Goal: Information Seeking & Learning: Learn about a topic

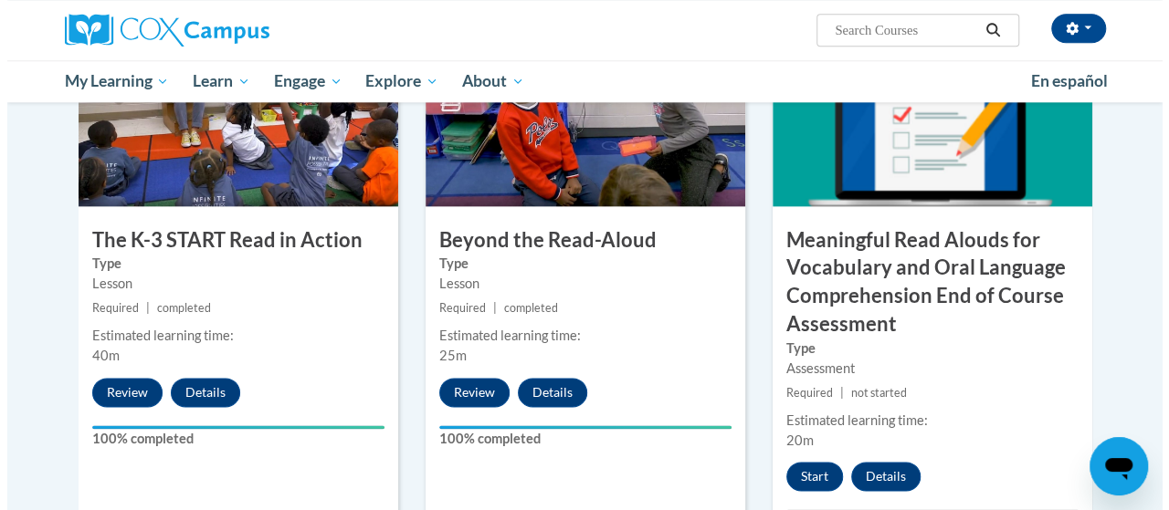
scroll to position [1010, 0]
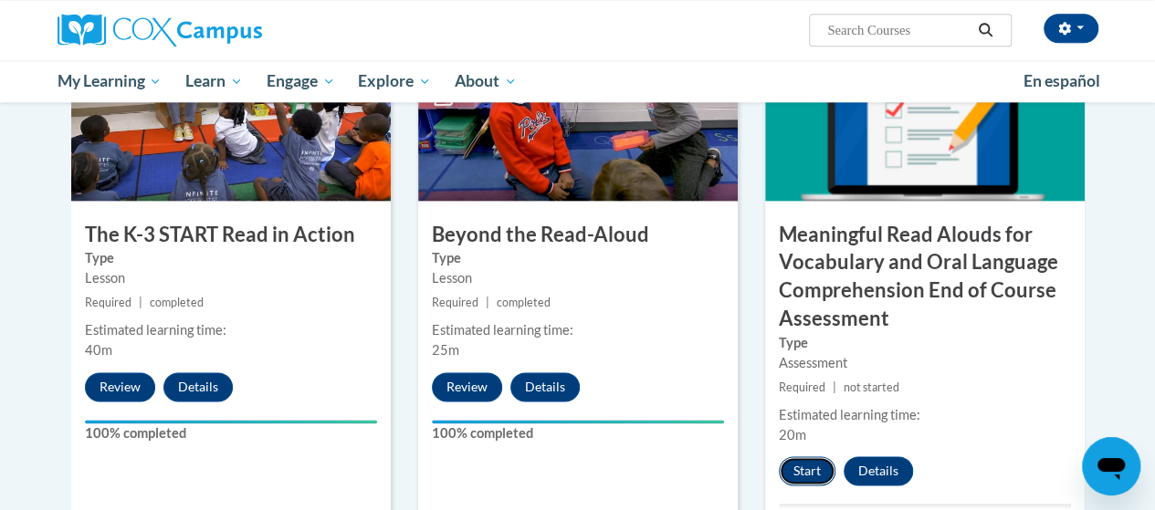
click at [802, 462] on button "Start" at bounding box center [807, 470] width 57 height 29
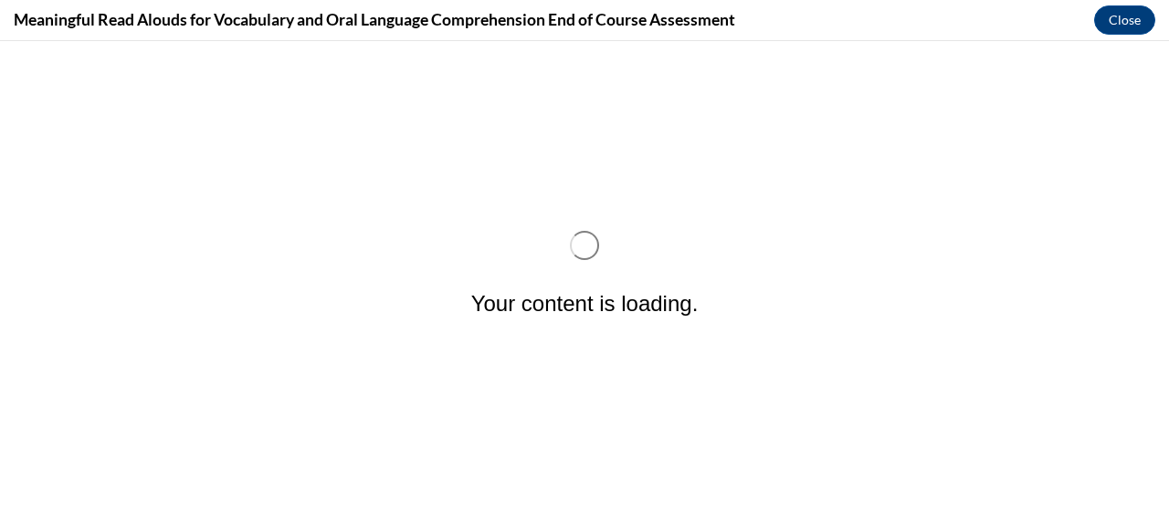
scroll to position [0, 0]
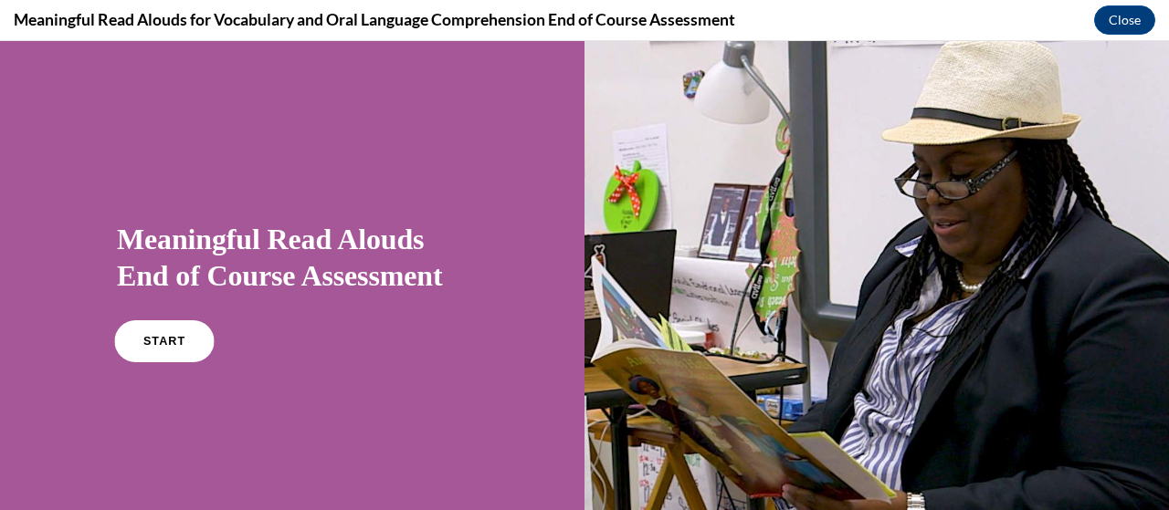
click at [128, 340] on link "START" at bounding box center [164, 341] width 100 height 42
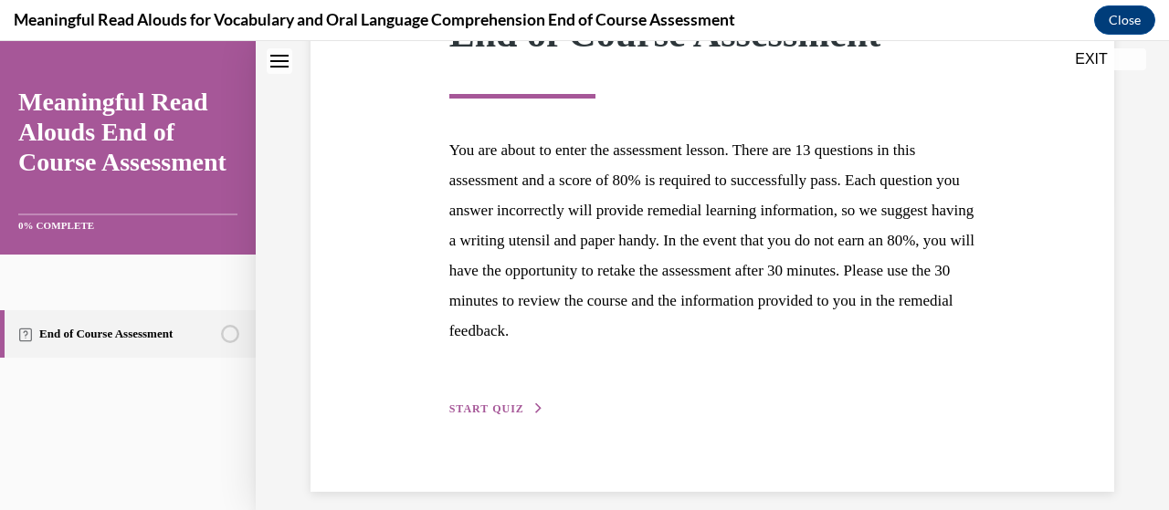
scroll to position [327, 0]
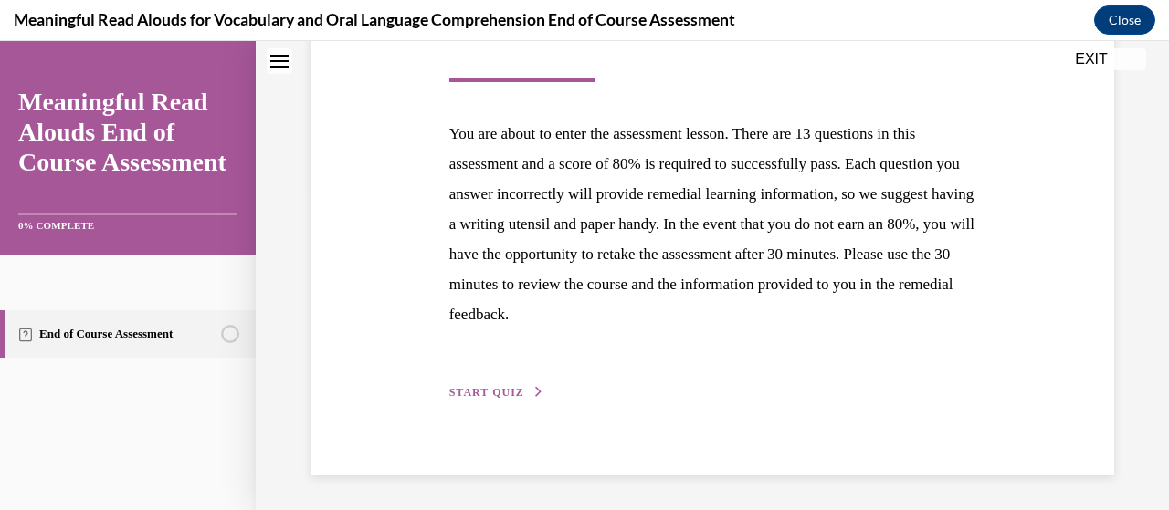
click at [509, 393] on span "START QUIZ" at bounding box center [486, 392] width 75 height 13
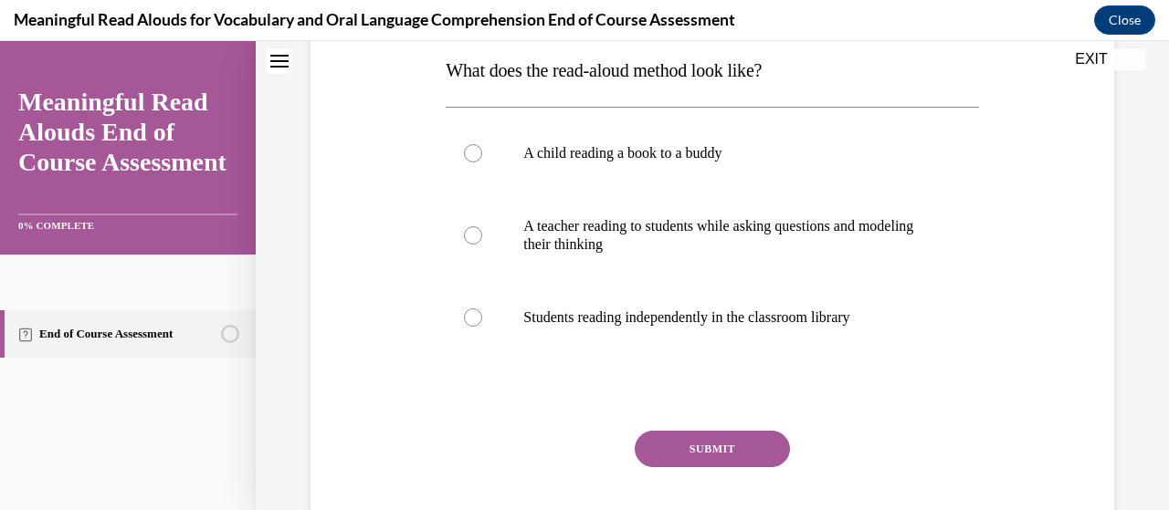
scroll to position [330, 0]
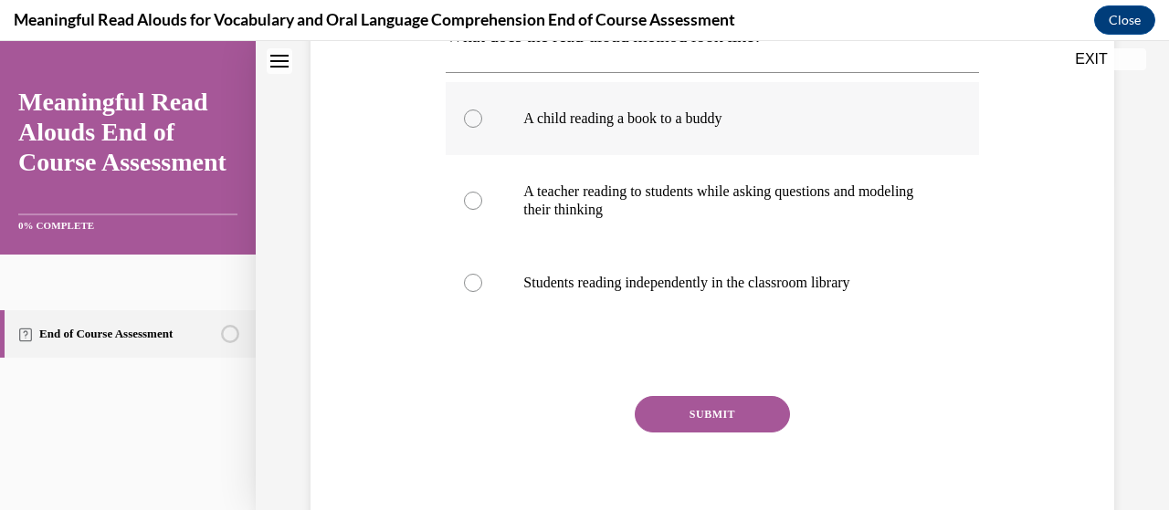
drag, startPoint x: 1057, startPoint y: 414, endPoint x: 738, endPoint y: 117, distance: 436.1
click at [995, 395] on div "Question 01/13 What does the read-aloud method look like? A child reading a boo…" at bounding box center [712, 207] width 813 height 677
click at [480, 205] on label "A teacher reading to students while asking questions and modeling their thinking" at bounding box center [712, 200] width 532 height 91
click at [480, 205] on input "A teacher reading to students while asking questions and modeling their thinking" at bounding box center [473, 201] width 18 height 18
radio input "true"
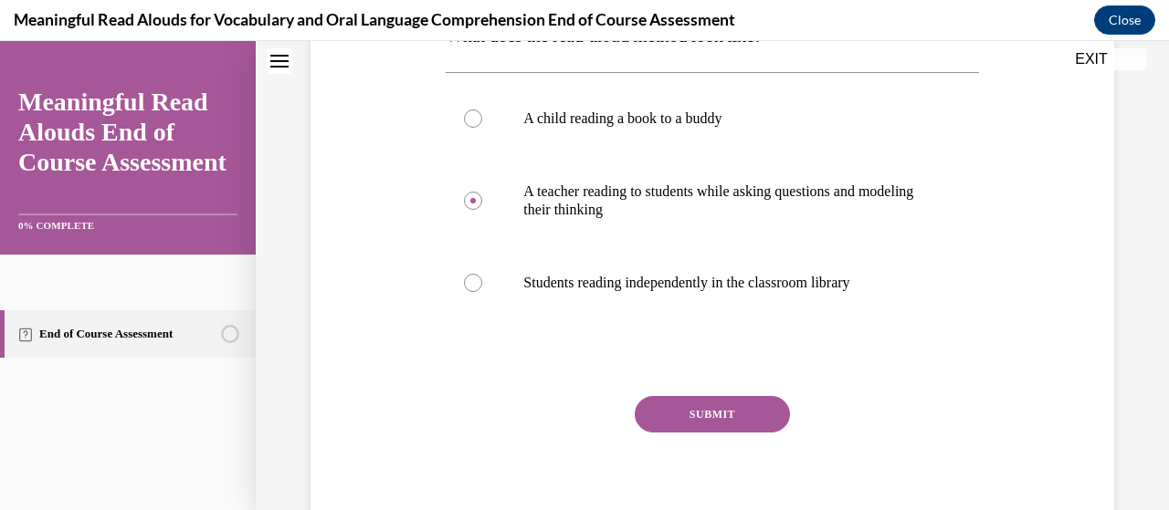
click at [701, 425] on button "SUBMIT" at bounding box center [712, 414] width 155 height 37
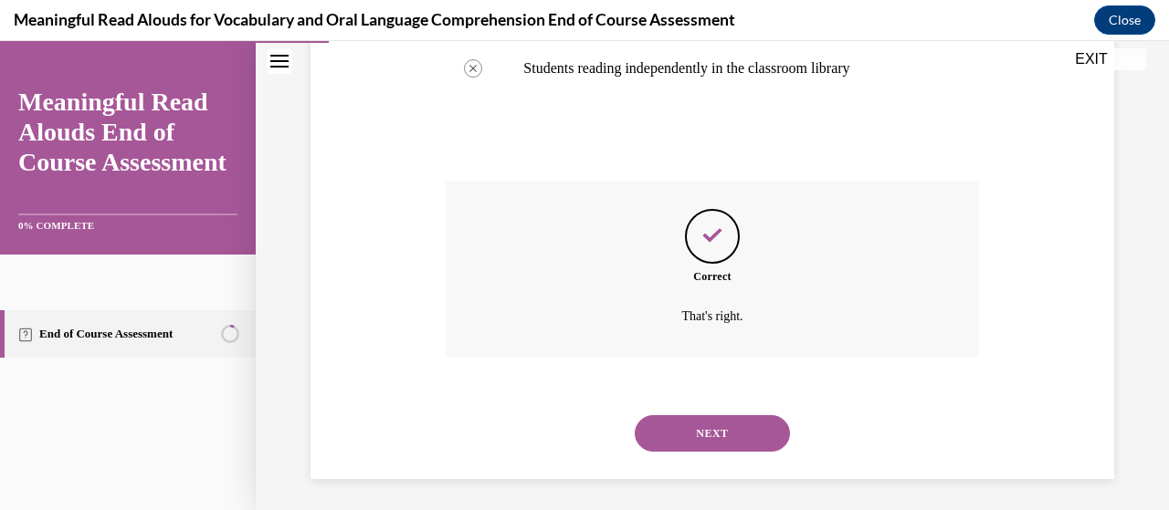
scroll to position [550, 0]
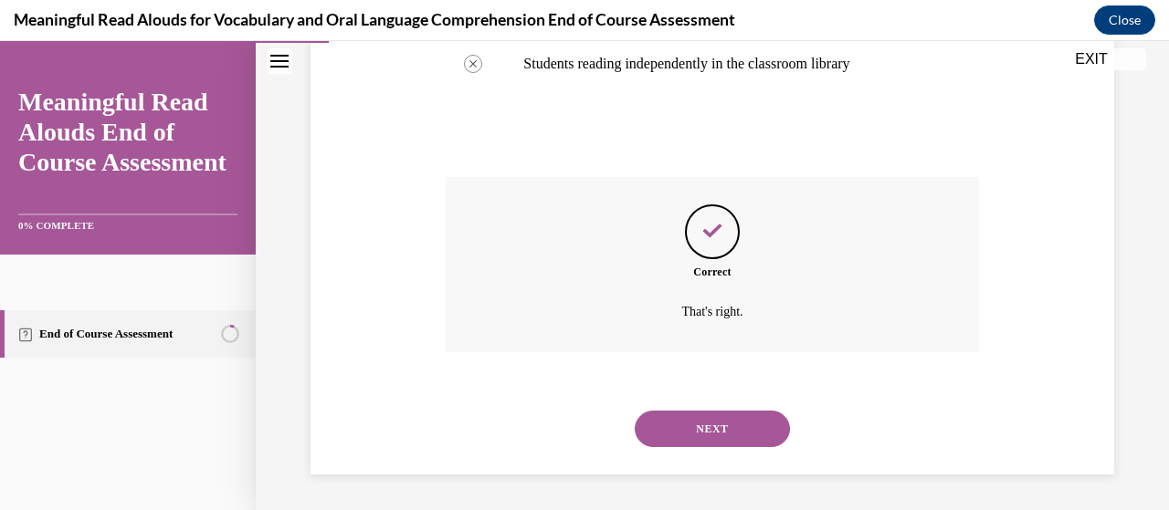
click at [717, 425] on button "NEXT" at bounding box center [712, 429] width 155 height 37
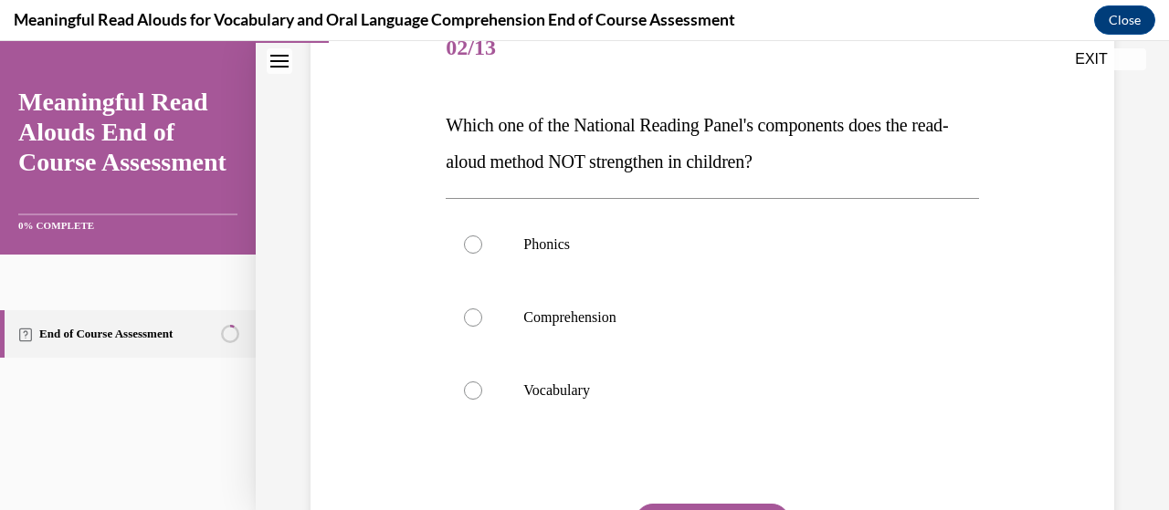
scroll to position [245, 0]
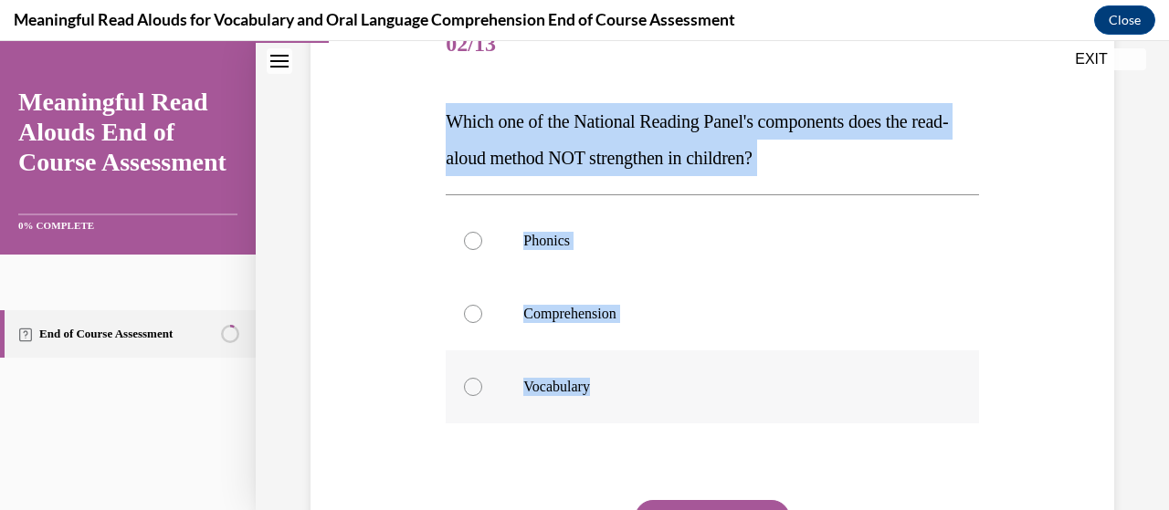
drag, startPoint x: 438, startPoint y: 116, endPoint x: 590, endPoint y: 395, distance: 317.8
click at [590, 395] on div "Question 02/13 Which one of the National Reading Panel's components does the re…" at bounding box center [711, 316] width 541 height 668
copy div "Which one of the National Reading Panel's components does the read-aloud method…"
click at [341, 280] on div "Question 02/13 Which one of the National Reading Panel's components does the re…" at bounding box center [712, 302] width 813 height 696
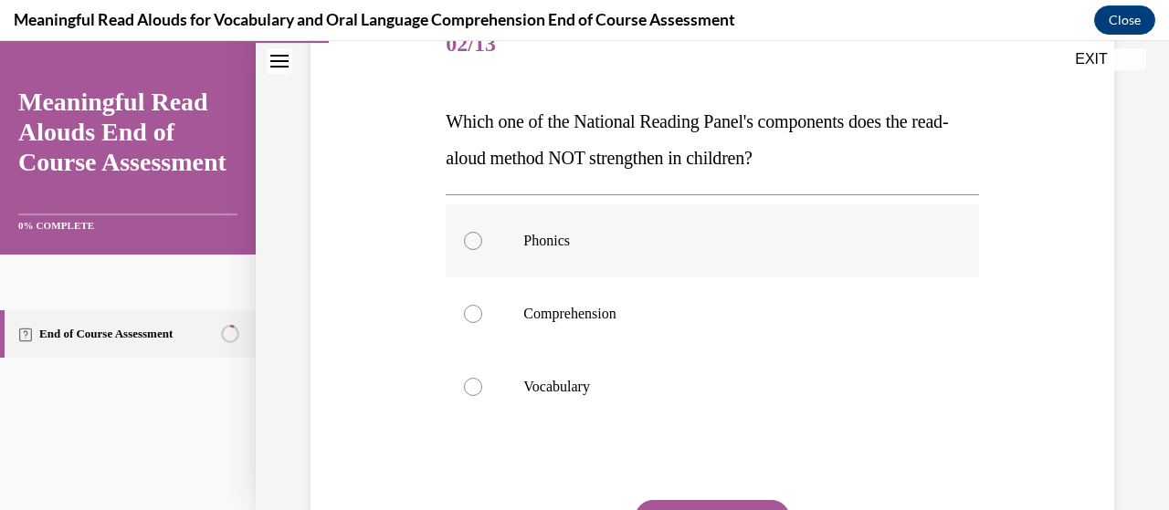
click at [469, 270] on label "Phonics" at bounding box center [712, 241] width 532 height 73
click at [469, 250] on input "Phonics" at bounding box center [473, 241] width 18 height 18
radio input "true"
click at [658, 499] on div "Question 02/13 Which one of the National Reading Panel's components does the re…" at bounding box center [712, 329] width 532 height 641
click at [663, 503] on button "SUBMIT" at bounding box center [712, 518] width 155 height 37
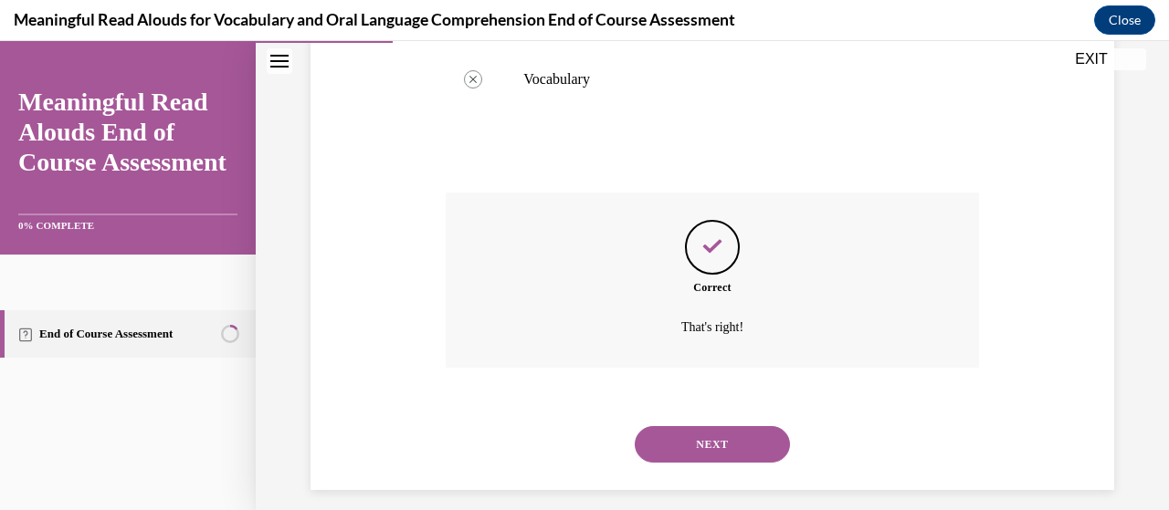
scroll to position [568, 0]
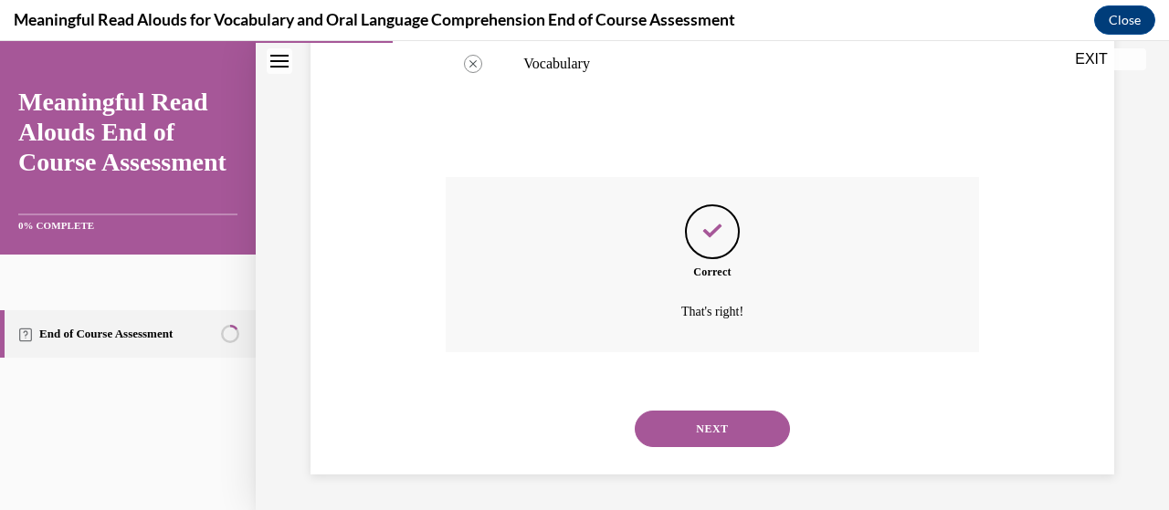
click at [677, 425] on button "NEXT" at bounding box center [712, 429] width 155 height 37
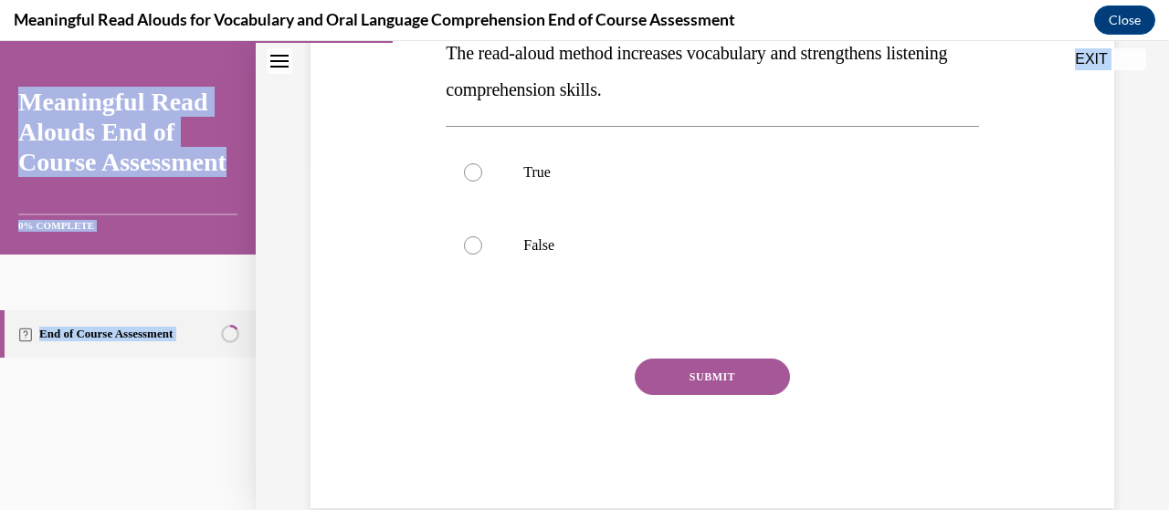
scroll to position [383, 0]
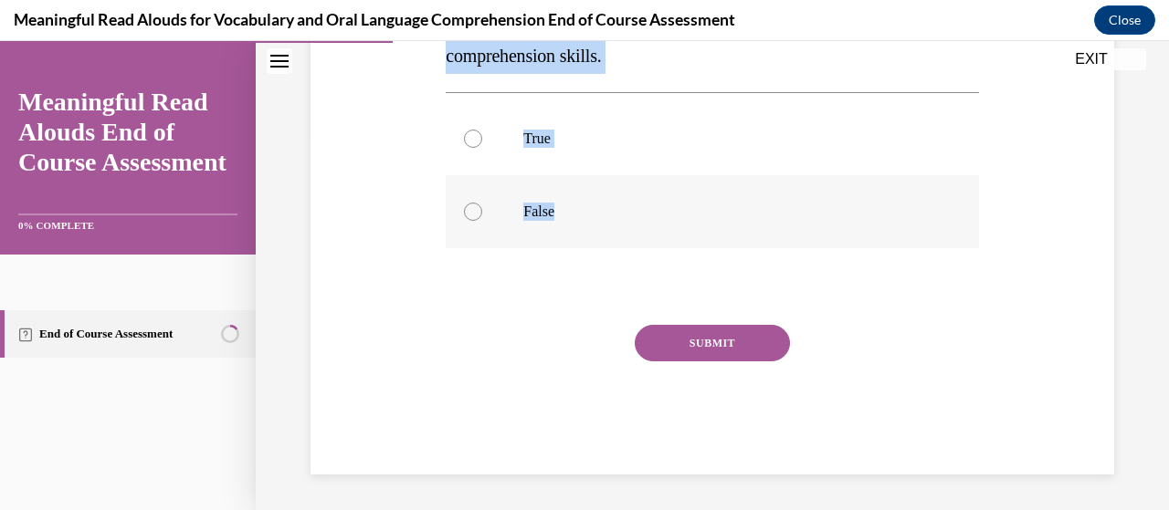
drag, startPoint x: 436, startPoint y: 362, endPoint x: 654, endPoint y: 233, distance: 252.6
click at [654, 233] on div "Question 03/13 True or False? The read-aloud method increases vocabulary and st…" at bounding box center [712, 145] width 813 height 659
copy div "True or False? The read-aloud method increases vocabulary and strengthens liste…"
click at [485, 142] on label "True" at bounding box center [712, 138] width 532 height 73
click at [482, 142] on input "True" at bounding box center [473, 139] width 18 height 18
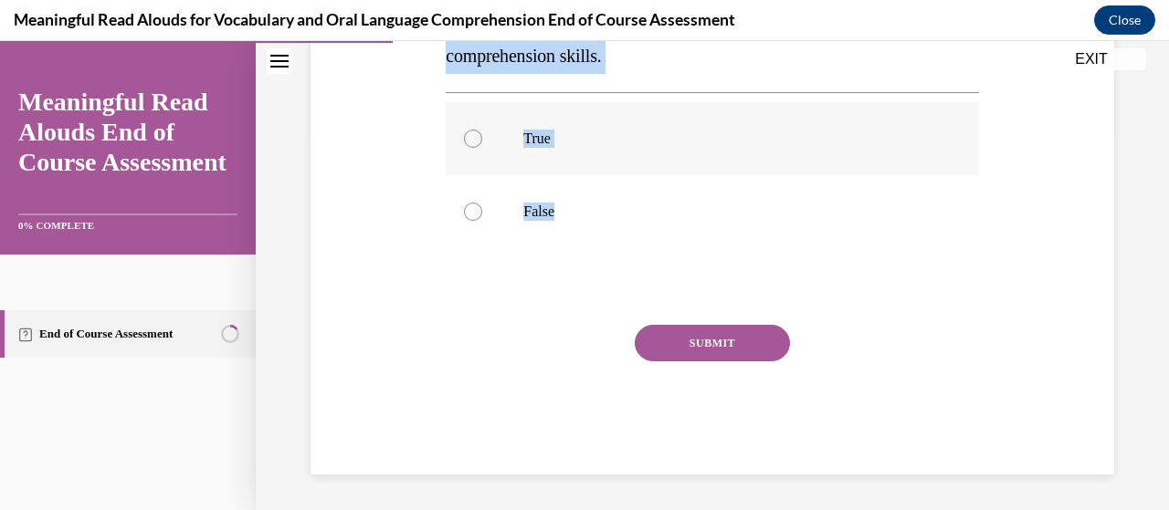
radio input "true"
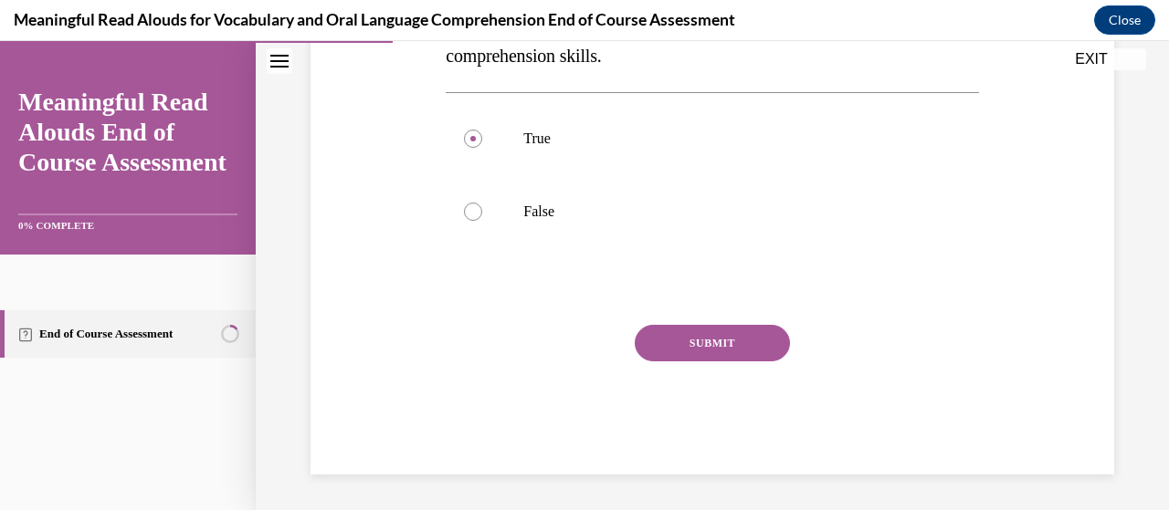
click at [683, 343] on button "SUBMIT" at bounding box center [712, 343] width 155 height 37
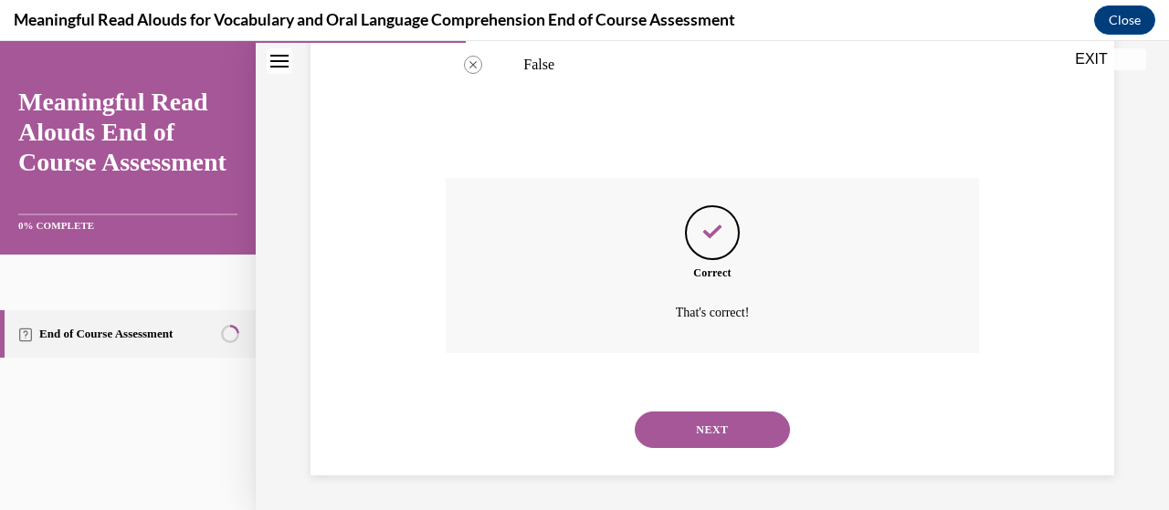
scroll to position [531, 0]
click at [683, 430] on button "NEXT" at bounding box center [712, 429] width 155 height 37
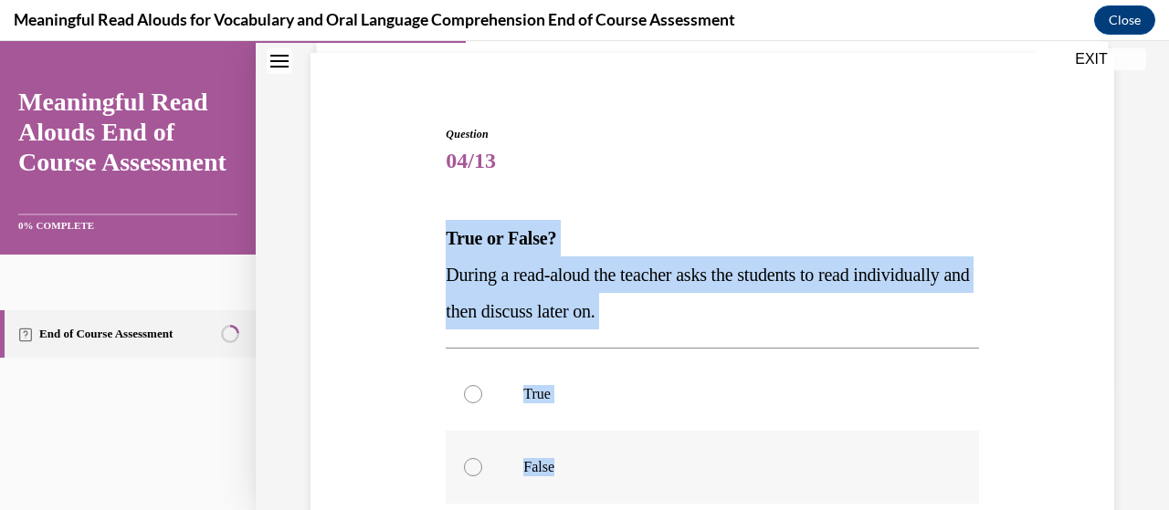
scroll to position [141, 0]
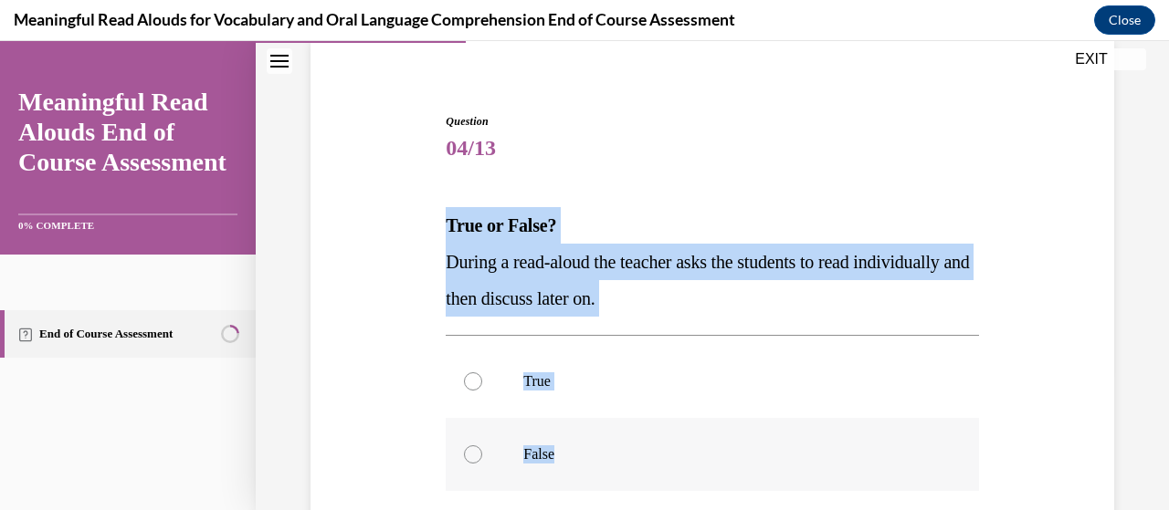
drag, startPoint x: 441, startPoint y: 366, endPoint x: 661, endPoint y: 499, distance: 257.3
click at [661, 499] on div "Question 04/13 True or False? During a read-aloud the teacher asks the students…" at bounding box center [711, 402] width 541 height 632
copy div "True or False? During a read-aloud the teacher asks the students to read indivi…"
click at [475, 452] on div at bounding box center [473, 455] width 18 height 18
click at [475, 452] on input "False" at bounding box center [473, 455] width 18 height 18
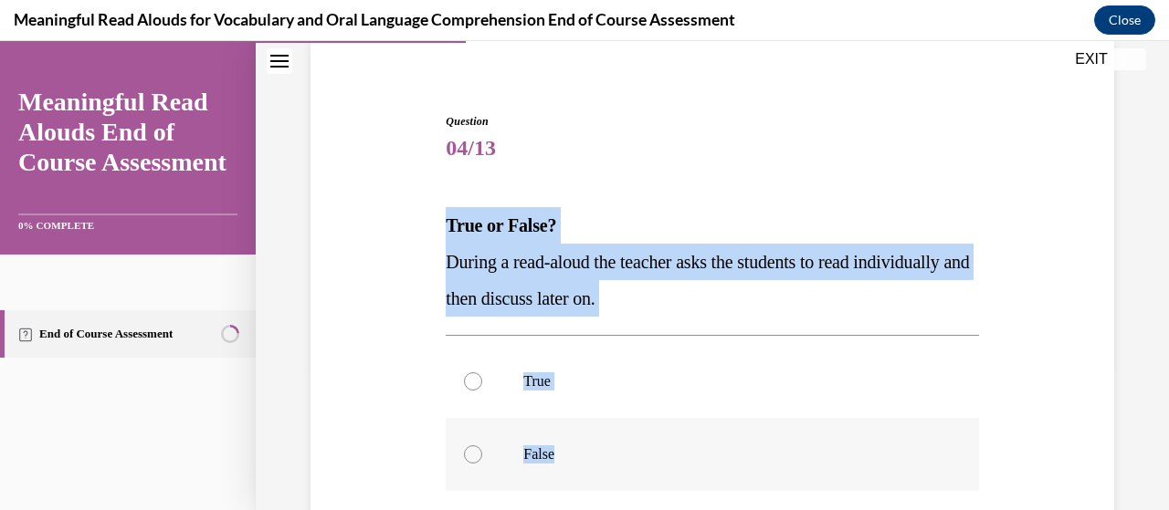
radio input "true"
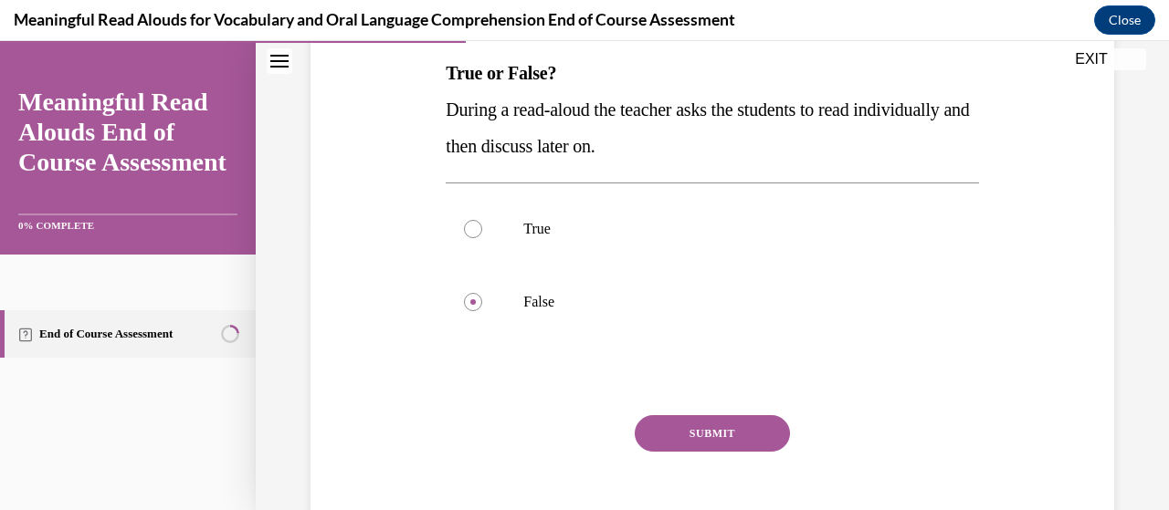
scroll to position [318, 0]
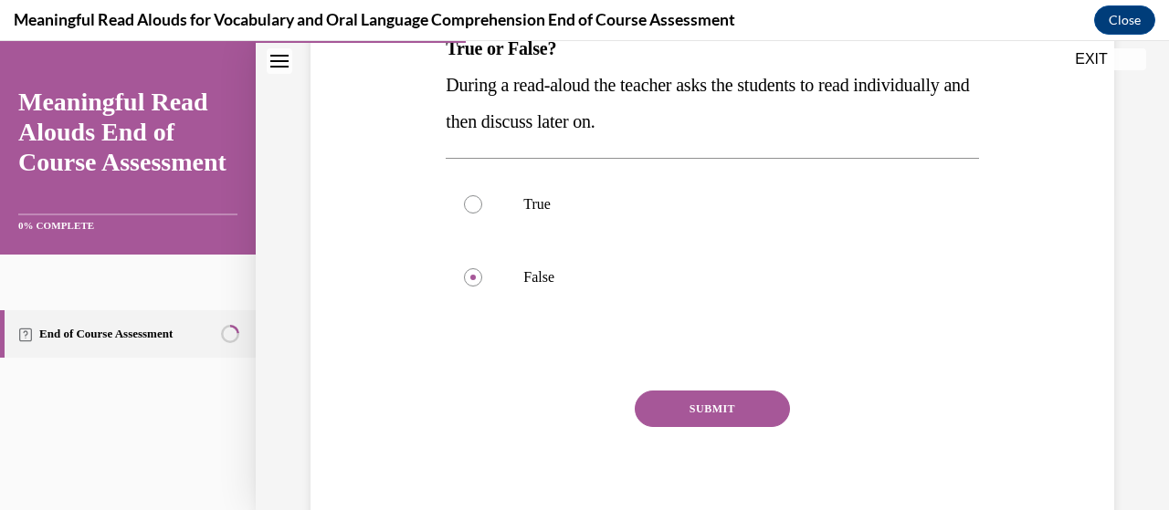
click at [710, 428] on div "SUBMIT" at bounding box center [712, 436] width 532 height 91
click at [729, 407] on button "SUBMIT" at bounding box center [712, 409] width 155 height 37
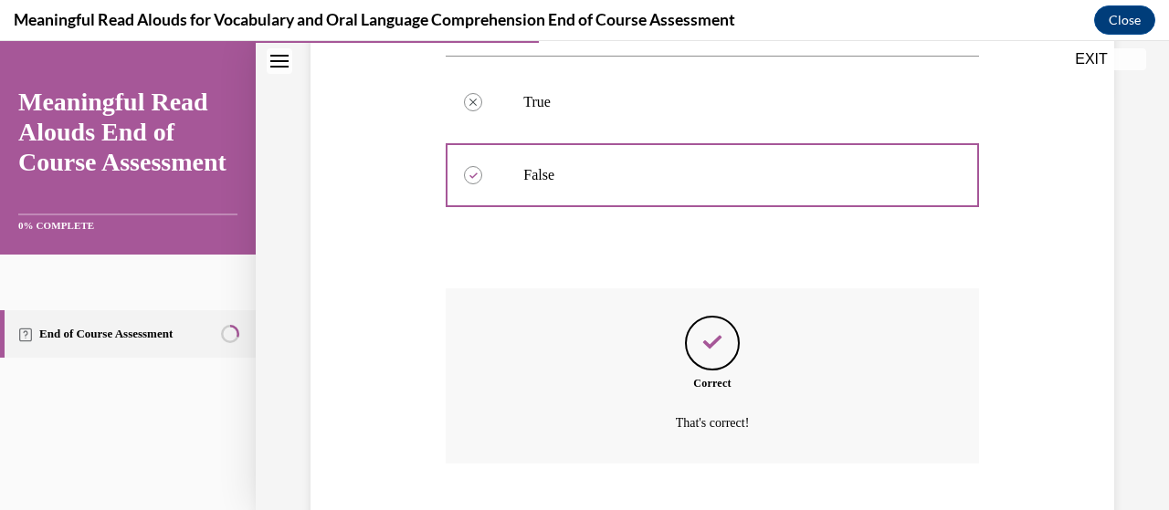
scroll to position [531, 0]
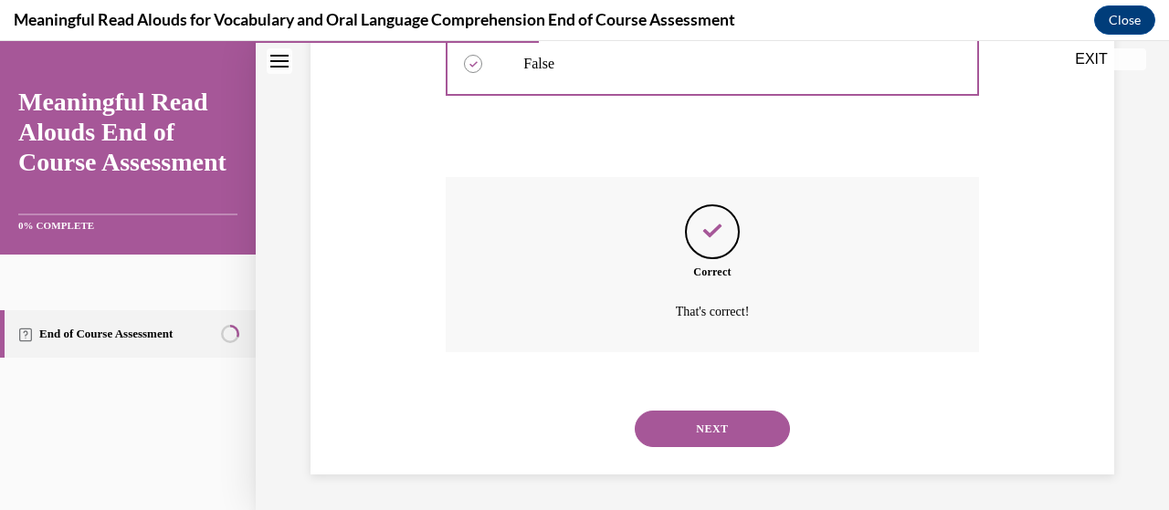
click at [716, 439] on button "NEXT" at bounding box center [712, 429] width 155 height 37
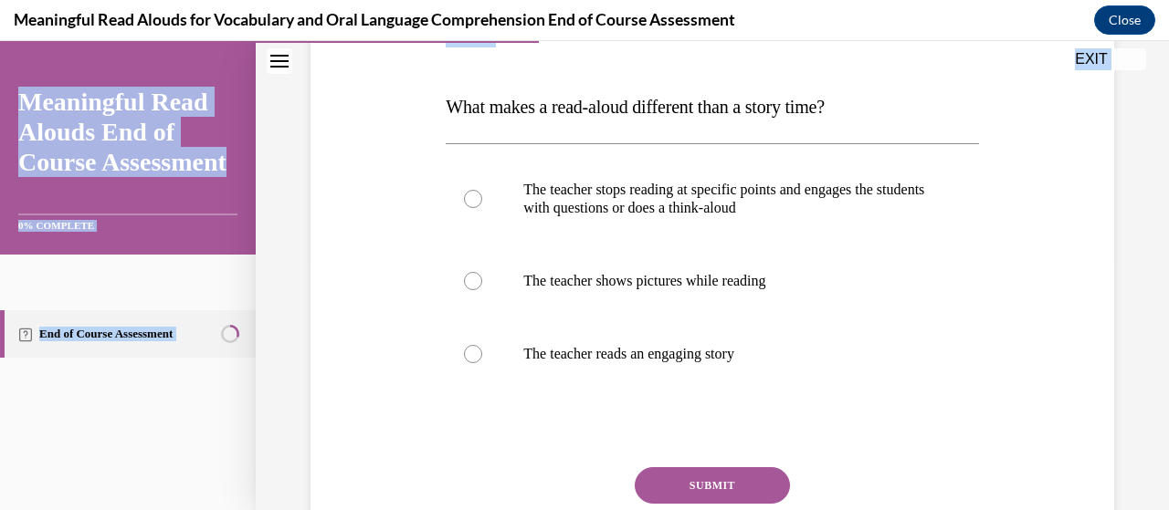
scroll to position [402, 0]
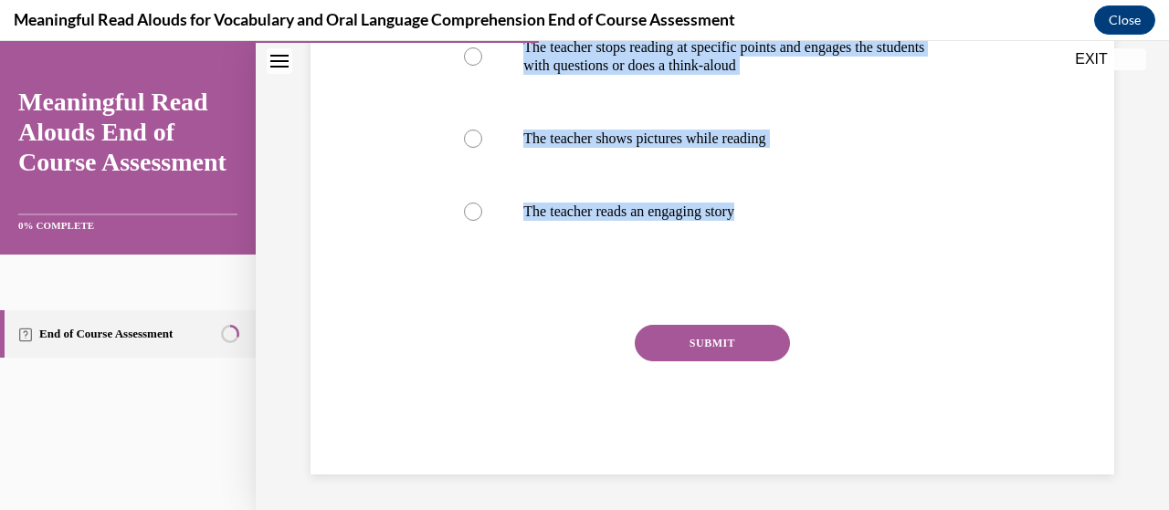
drag, startPoint x: 441, startPoint y: 362, endPoint x: 776, endPoint y: 253, distance: 352.5
click at [776, 253] on div "Question 05/13 What makes a read-aloud different than a story time? The teacher…" at bounding box center [711, 150] width 541 height 650
copy div "What makes a read-aloud different than a story time? The teacher stops reading …"
click at [477, 62] on label "The teacher stops reading at specific points and engages the students with ques…" at bounding box center [712, 56] width 532 height 91
click at [477, 62] on input "The teacher stops reading at specific points and engages the students with ques…" at bounding box center [473, 56] width 18 height 18
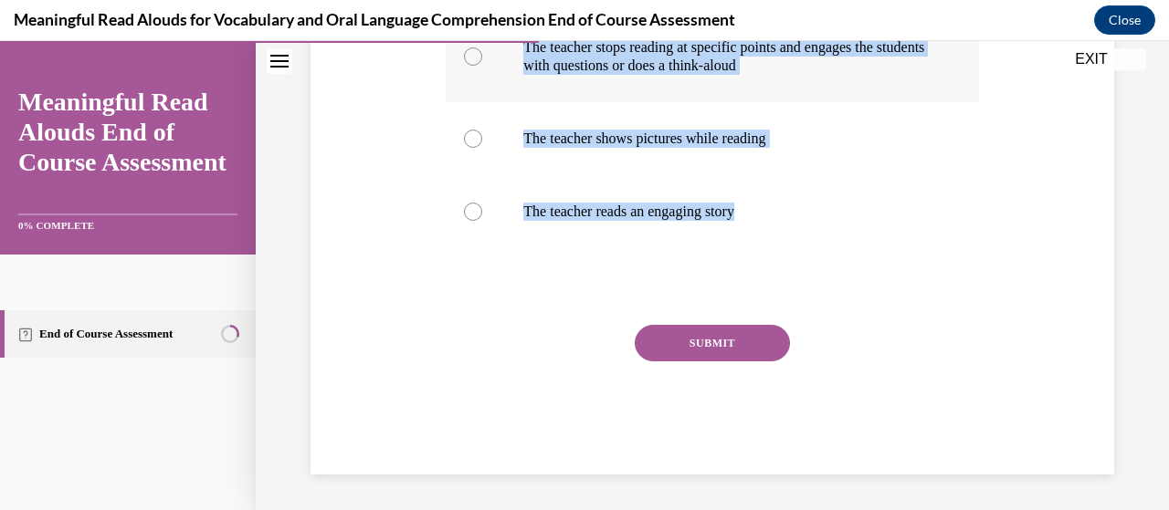
radio input "true"
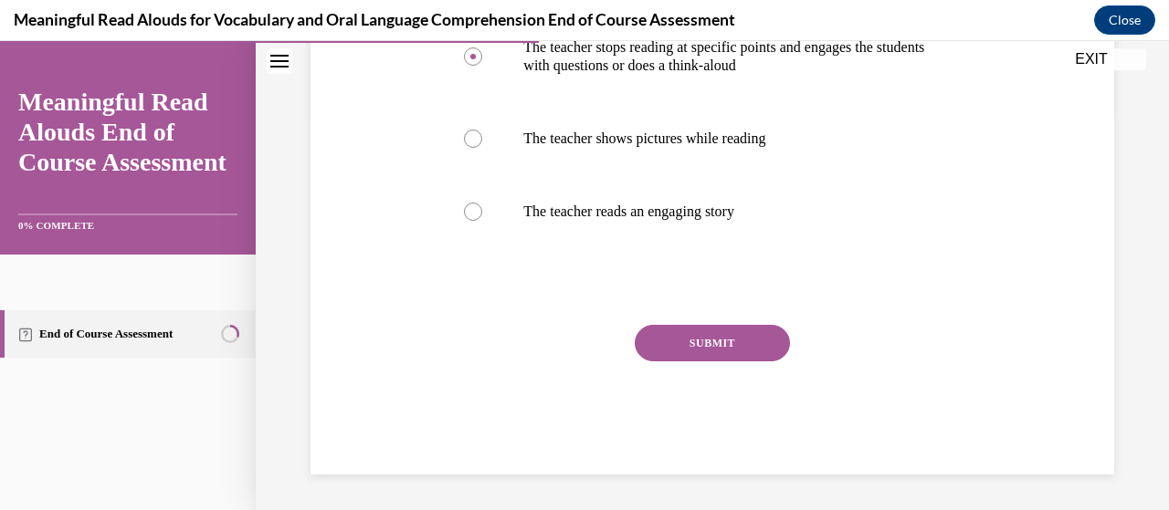
click at [677, 350] on button "SUBMIT" at bounding box center [712, 343] width 155 height 37
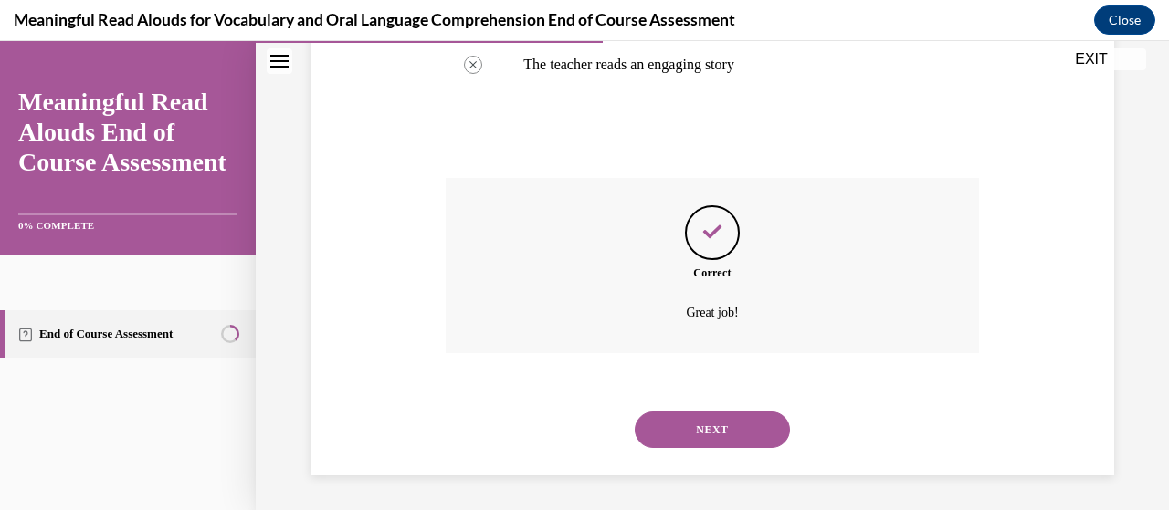
scroll to position [550, 0]
click at [729, 425] on button "NEXT" at bounding box center [712, 429] width 155 height 37
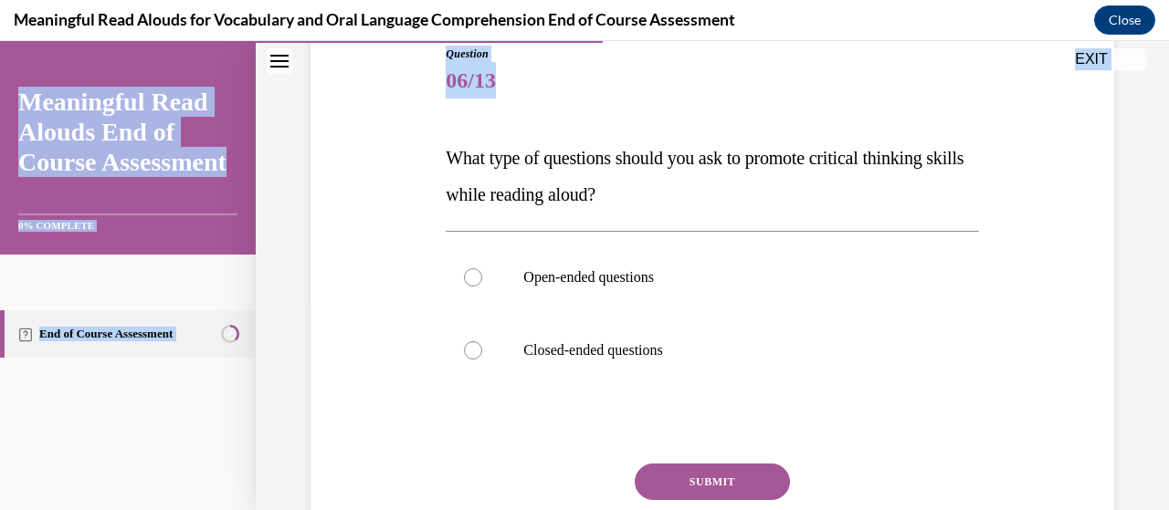
scroll to position [347, 0]
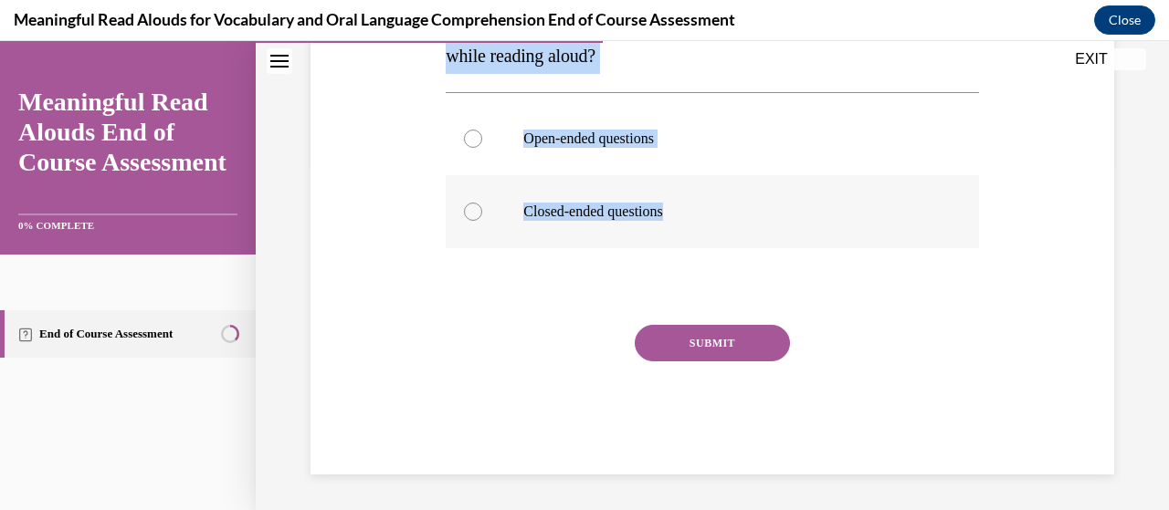
drag, startPoint x: 442, startPoint y: 364, endPoint x: 738, endPoint y: 212, distance: 332.8
click at [738, 212] on div "Question 06/13 What type of questions should you ask to promote critical thinki…" at bounding box center [711, 176] width 541 height 595
copy div "What type of questions should you ask to promote critical thinking skills while…"
click at [674, 353] on button "SUBMIT" at bounding box center [712, 343] width 155 height 37
click at [466, 141] on div at bounding box center [473, 139] width 18 height 18
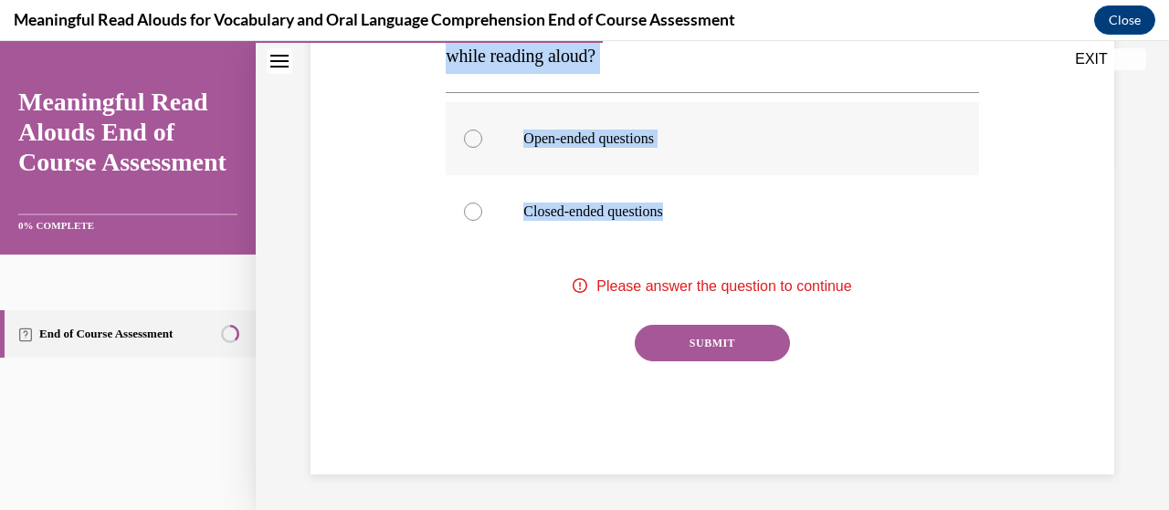
click at [466, 141] on input "Open-ended questions" at bounding box center [473, 139] width 18 height 18
radio input "true"
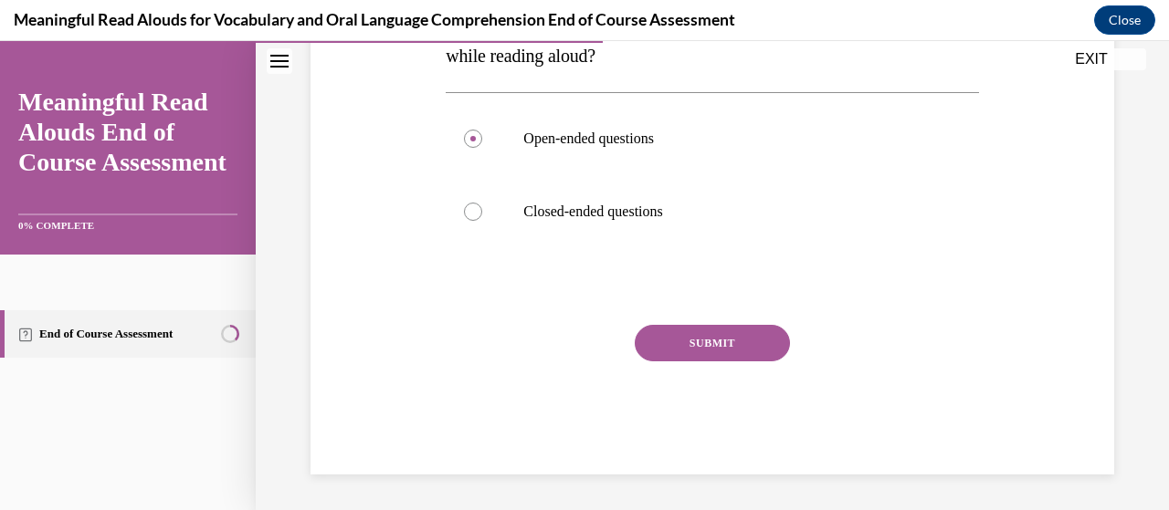
click at [713, 359] on button "SUBMIT" at bounding box center [712, 343] width 155 height 37
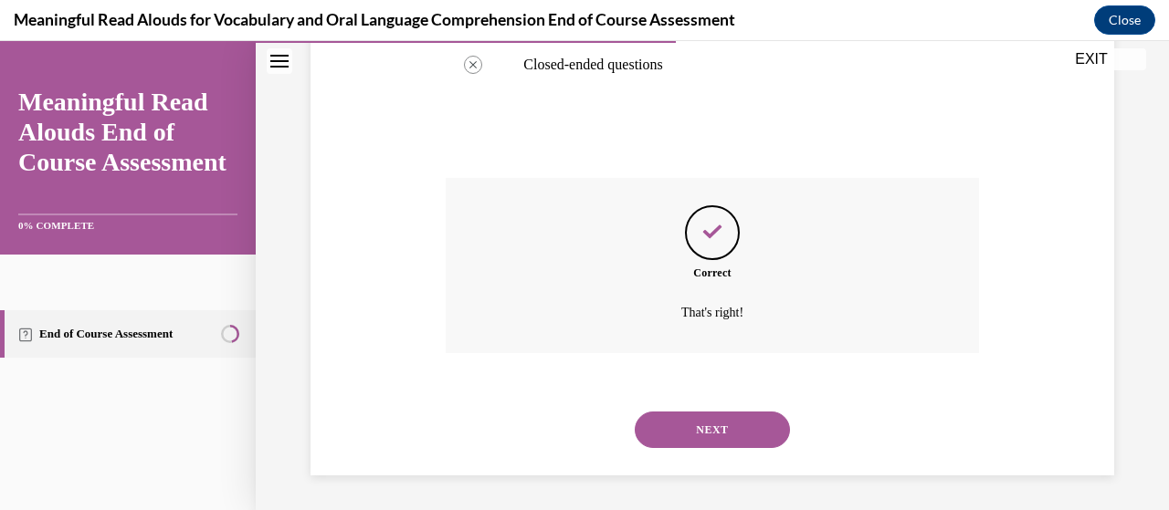
scroll to position [495, 0]
click at [702, 438] on button "NEXT" at bounding box center [712, 429] width 155 height 37
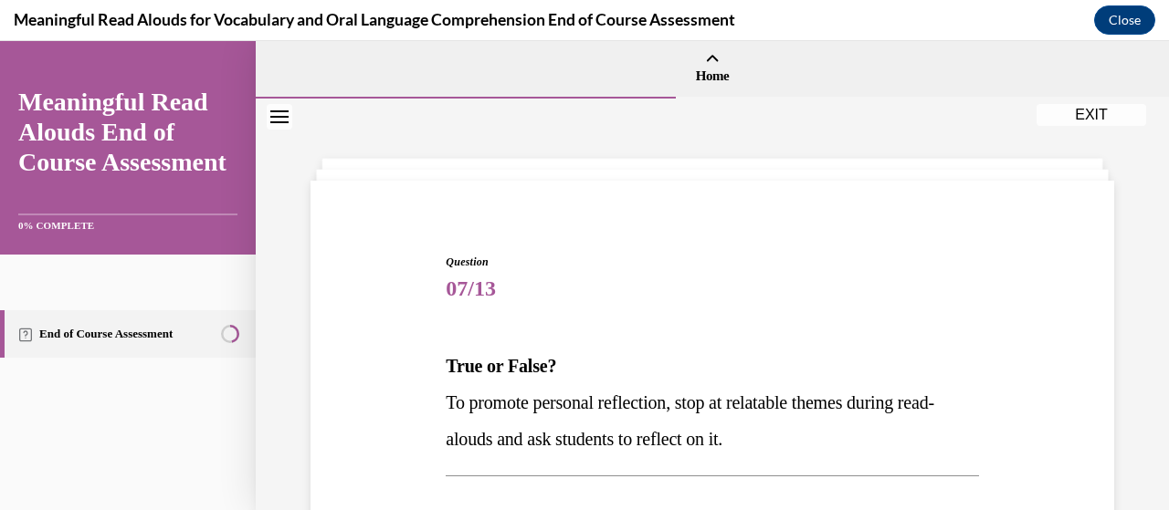
drag, startPoint x: 436, startPoint y: 358, endPoint x: 693, endPoint y: 465, distance: 277.9
drag, startPoint x: 693, startPoint y: 465, endPoint x: 1054, endPoint y: 393, distance: 367.6
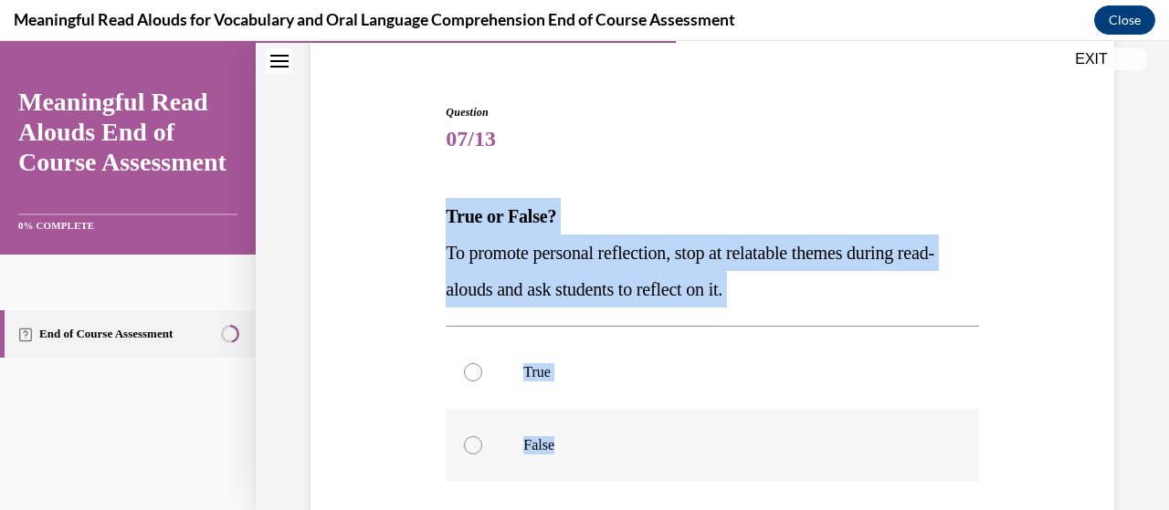
scroll to position [179, 0]
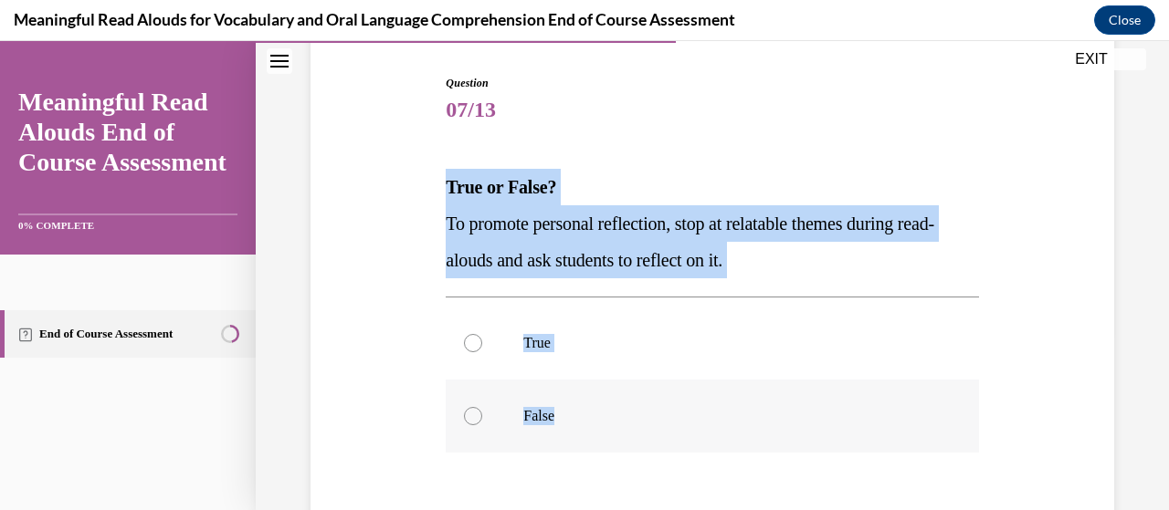
drag, startPoint x: 439, startPoint y: 362, endPoint x: 677, endPoint y: 398, distance: 240.2
click at [677, 398] on div "Question 07/13 True or False? To promote personal reflection, stop at relatable…" at bounding box center [711, 363] width 541 height 632
copy div "True or False? To promote personal reflection, stop at relatable themes during …"
click at [467, 339] on div at bounding box center [473, 343] width 18 height 18
click at [467, 339] on input "True" at bounding box center [473, 343] width 18 height 18
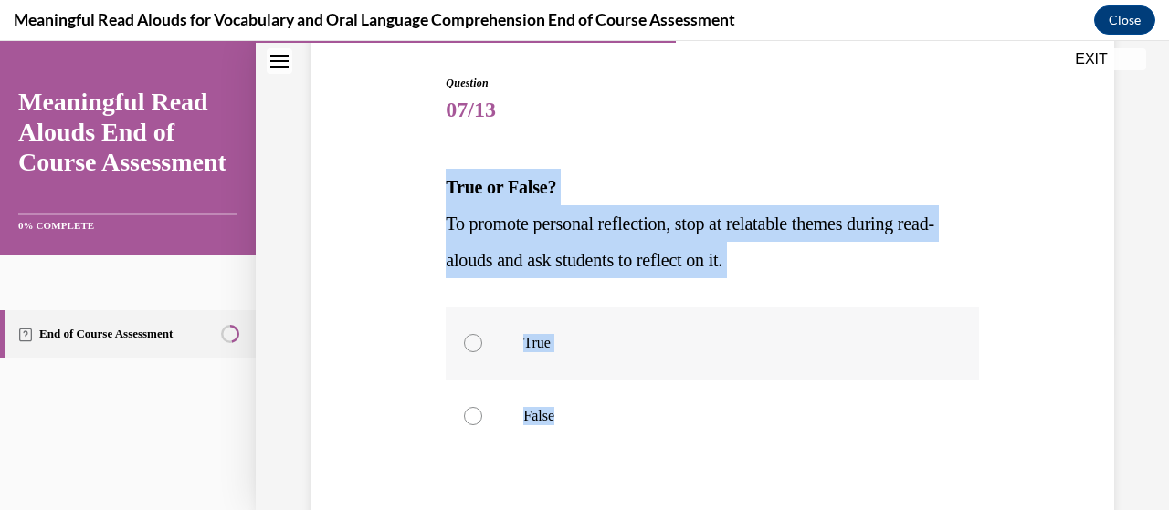
radio input "true"
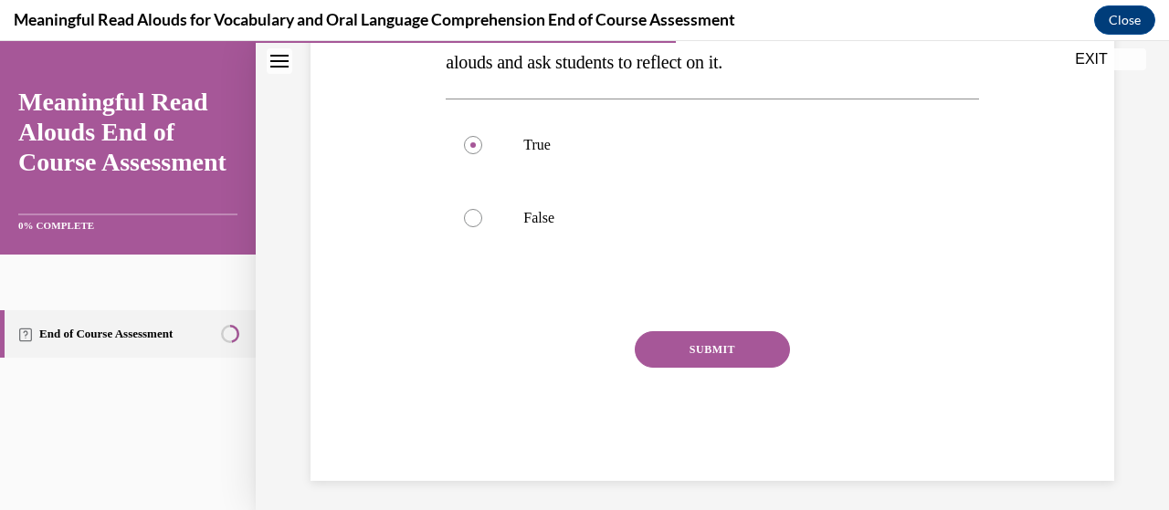
scroll to position [383, 0]
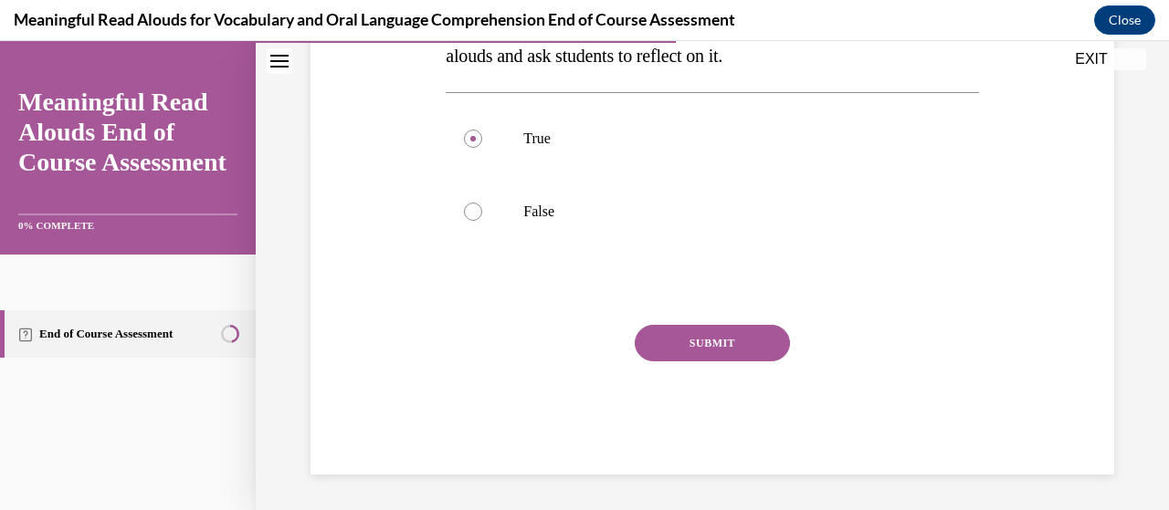
click at [681, 344] on button "SUBMIT" at bounding box center [712, 343] width 155 height 37
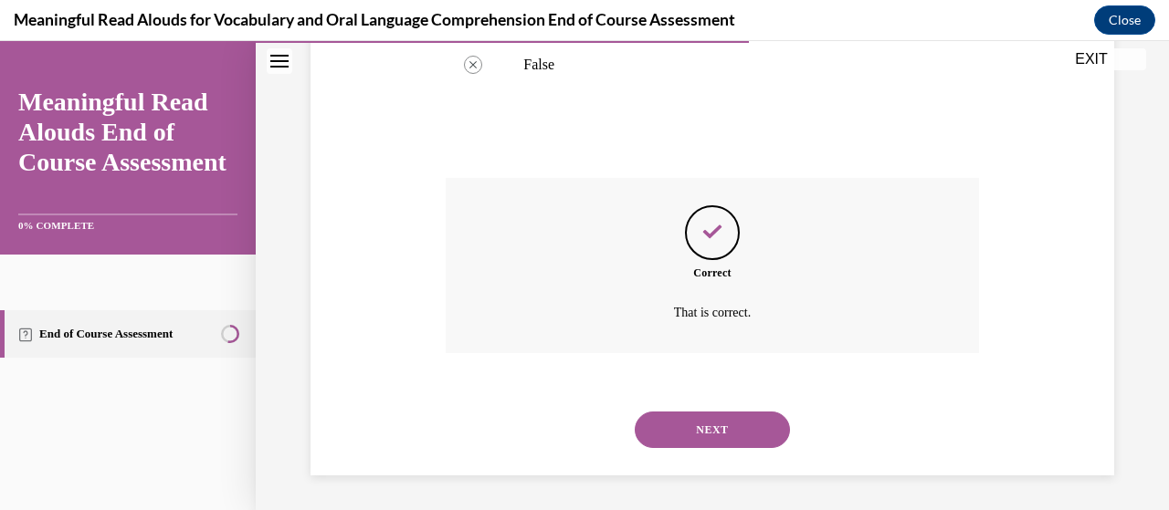
scroll to position [531, 0]
click at [681, 344] on div "Correct That is correct." at bounding box center [712, 264] width 532 height 175
click at [693, 464] on div "NEXT" at bounding box center [712, 429] width 532 height 73
click at [685, 428] on button "NEXT" at bounding box center [712, 429] width 155 height 37
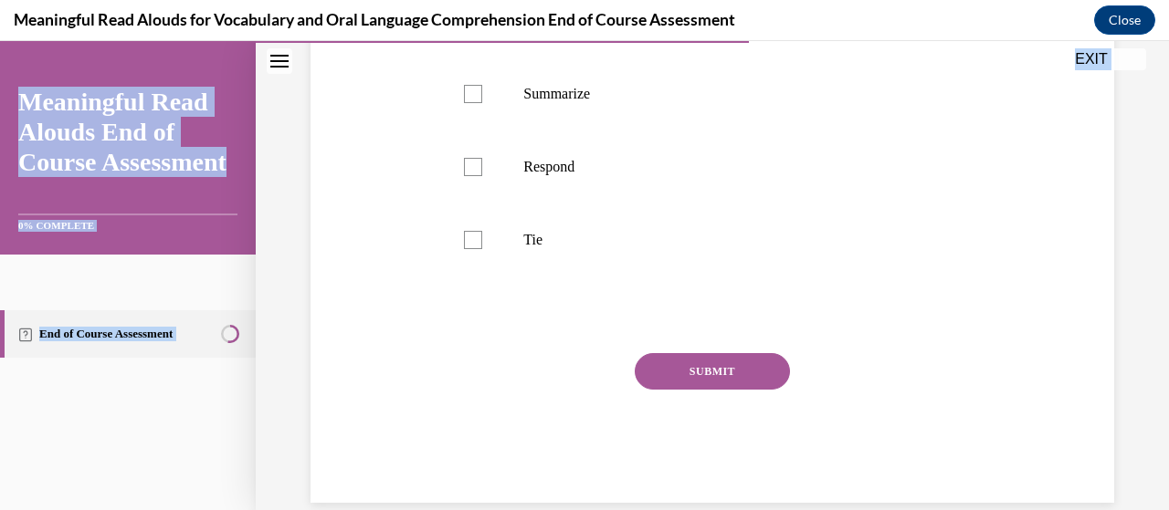
scroll to position [712, 0]
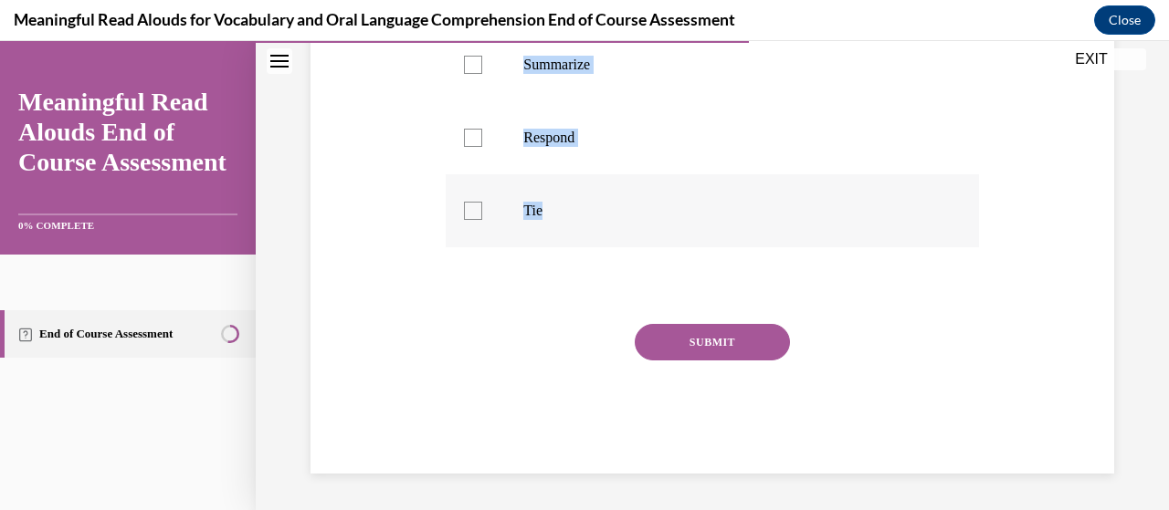
drag, startPoint x: 446, startPoint y: 362, endPoint x: 629, endPoint y: 223, distance: 230.1
click at [629, 223] on div "Question 08/13 Select the components that make up the K-3 START Read Framework.…" at bounding box center [712, 25] width 532 height 897
copy div "Select the components that make up the K-3 START Read Framework. State the purp…"
click at [472, 211] on div at bounding box center [473, 211] width 18 height 18
click at [472, 211] on input "Tie" at bounding box center [473, 211] width 18 height 18
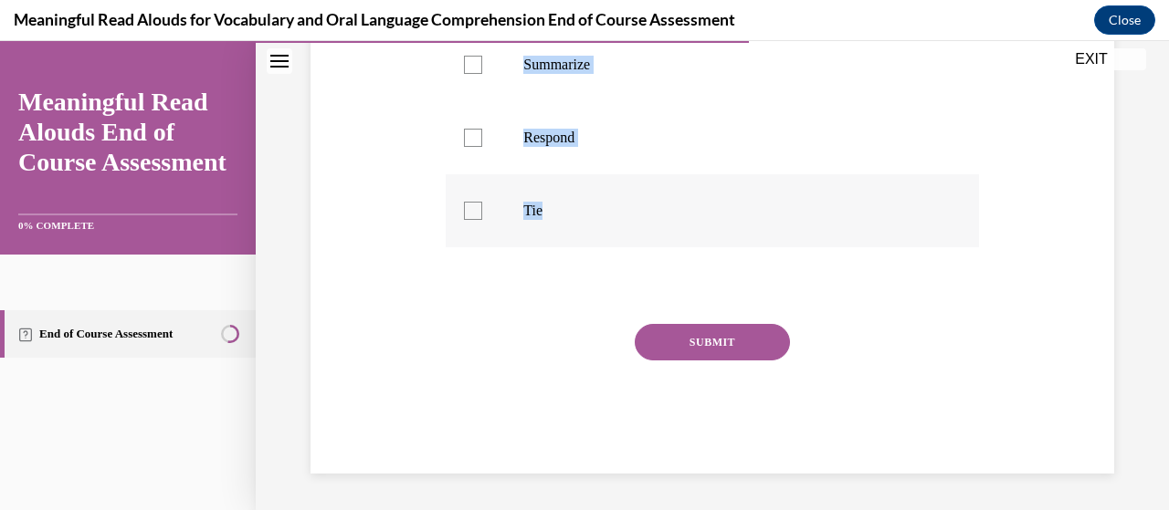
checkbox input "true"
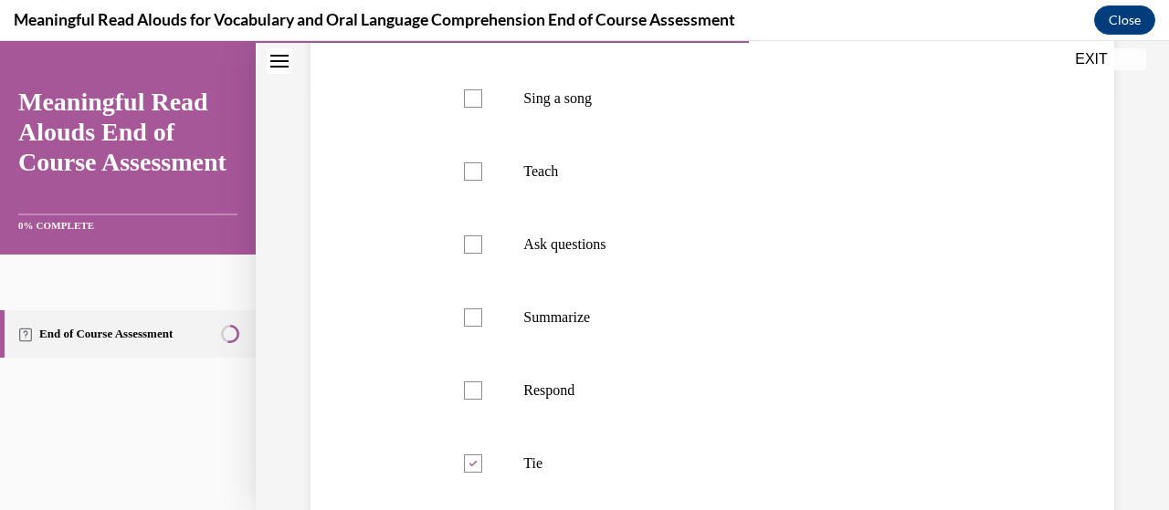
scroll to position [423, 0]
click at [495, 63] on label "State the purpose" at bounding box center [712, 26] width 532 height 73
click at [482, 36] on input "State the purpose" at bounding box center [473, 26] width 18 height 18
checkbox input "true"
click at [483, 275] on label "Ask questions" at bounding box center [712, 245] width 532 height 73
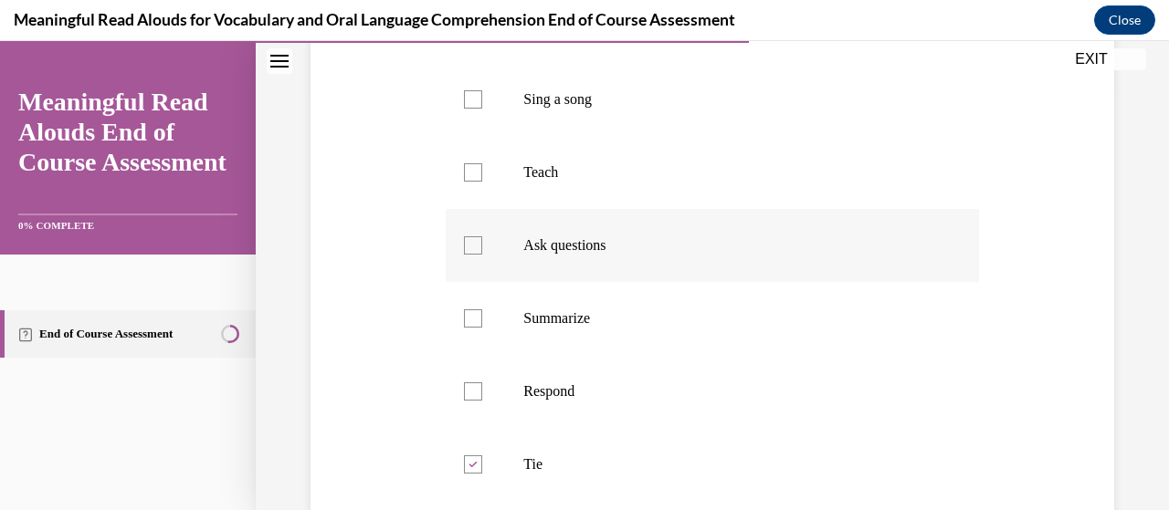
click at [482, 255] on input "Ask questions" at bounding box center [473, 245] width 18 height 18
checkbox input "true"
click at [477, 209] on label "Teach" at bounding box center [712, 172] width 532 height 73
click at [477, 182] on input "Teach" at bounding box center [473, 172] width 18 height 18
checkbox input "true"
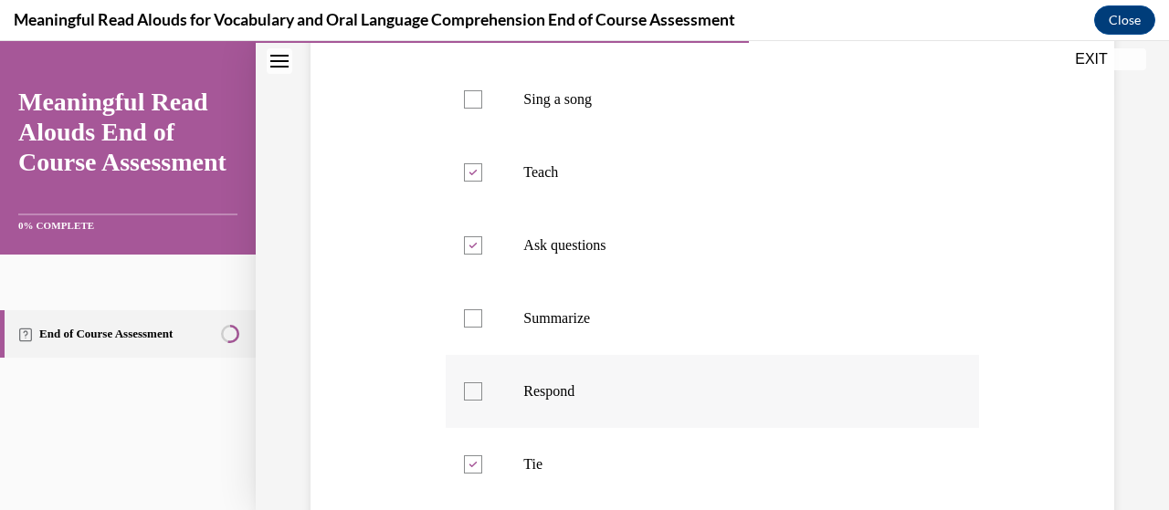
click at [479, 401] on div at bounding box center [473, 392] width 18 height 18
click at [479, 401] on input "Respond" at bounding box center [473, 392] width 18 height 18
checkbox input "true"
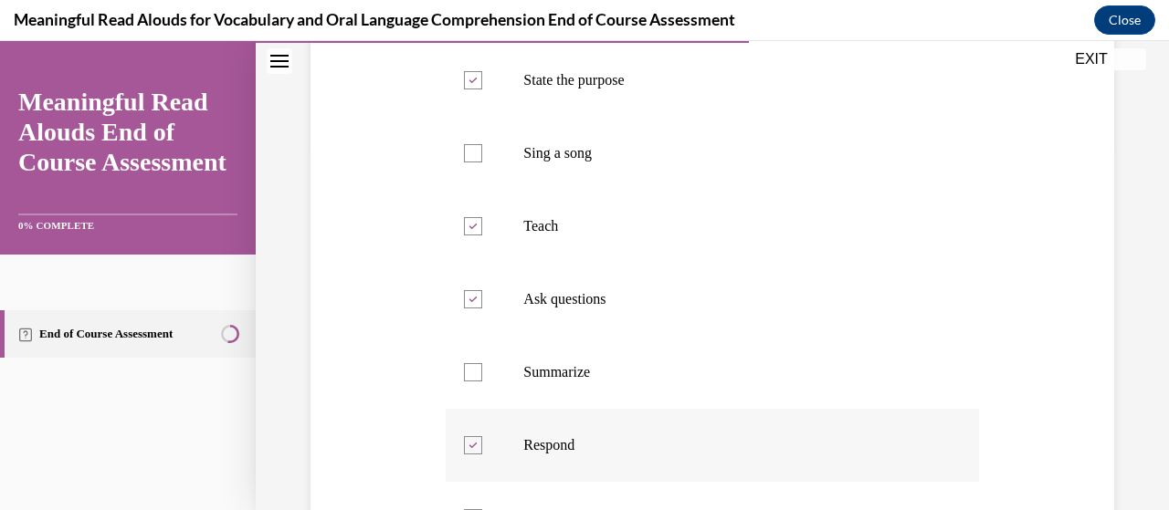
scroll to position [351, 0]
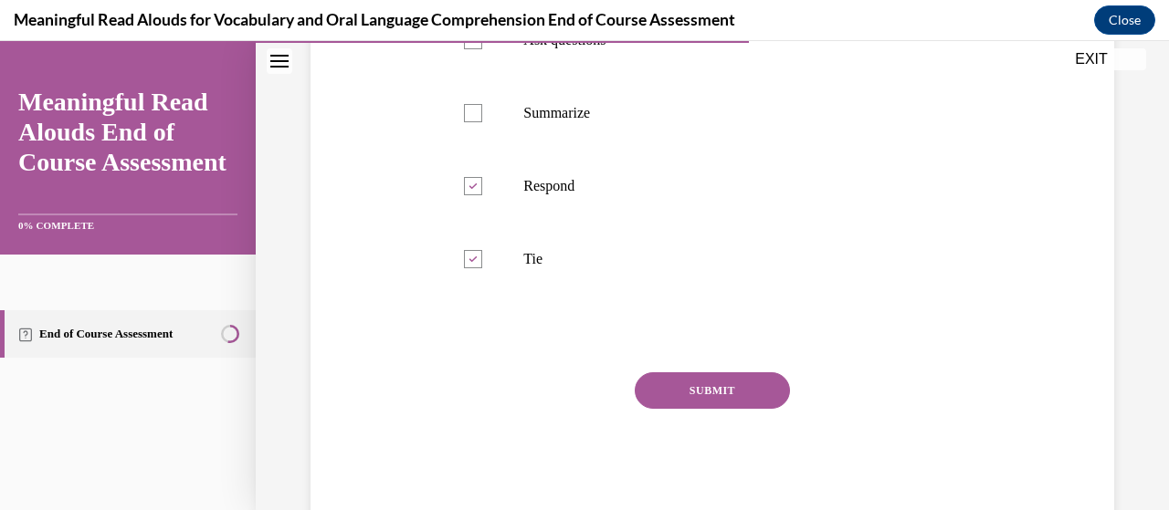
click at [710, 409] on button "SUBMIT" at bounding box center [712, 390] width 155 height 37
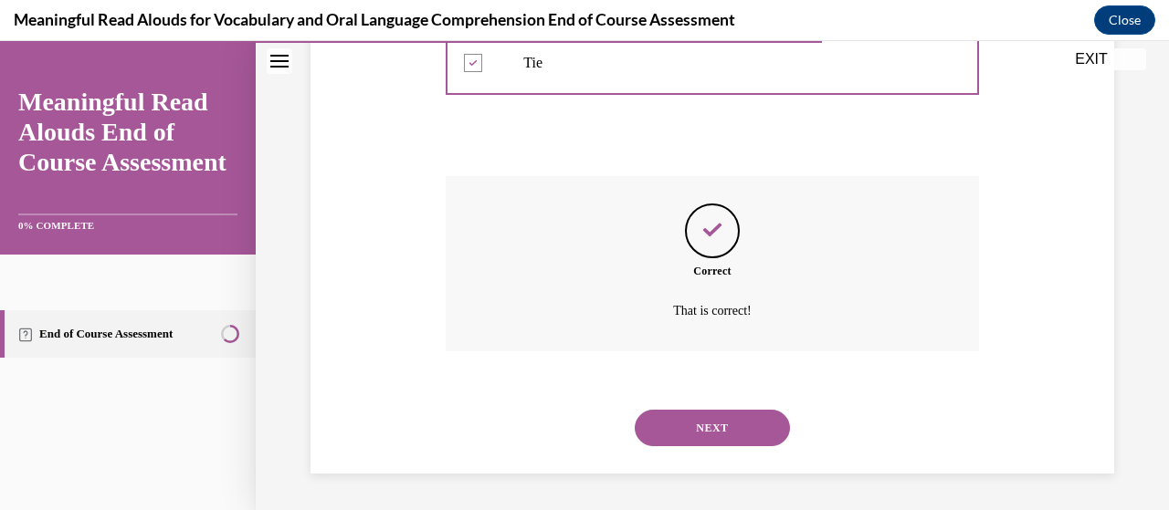
scroll to position [860, 0]
click at [722, 446] on button "NEXT" at bounding box center [712, 428] width 155 height 37
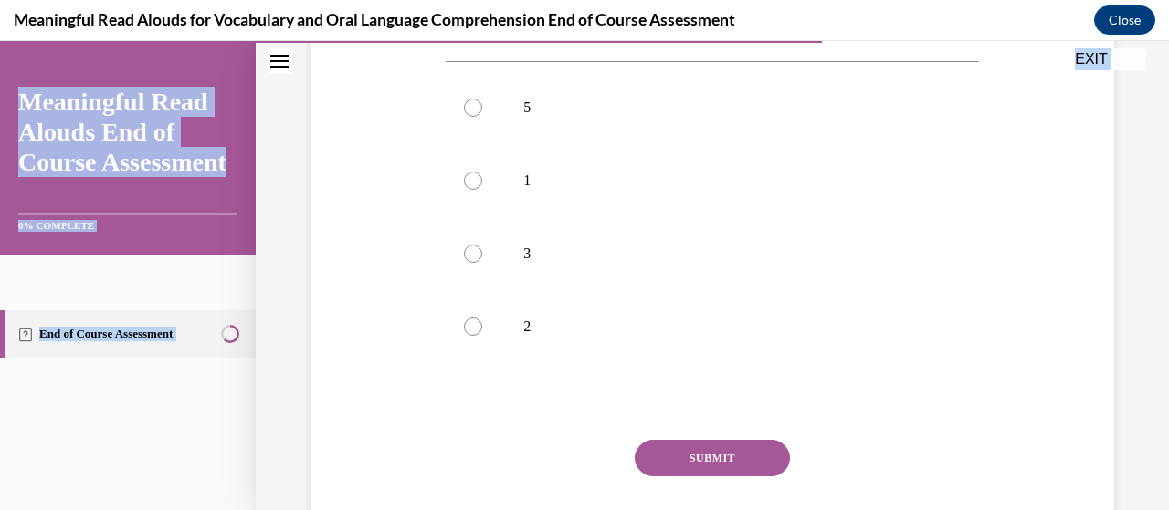
scroll to position [456, 0]
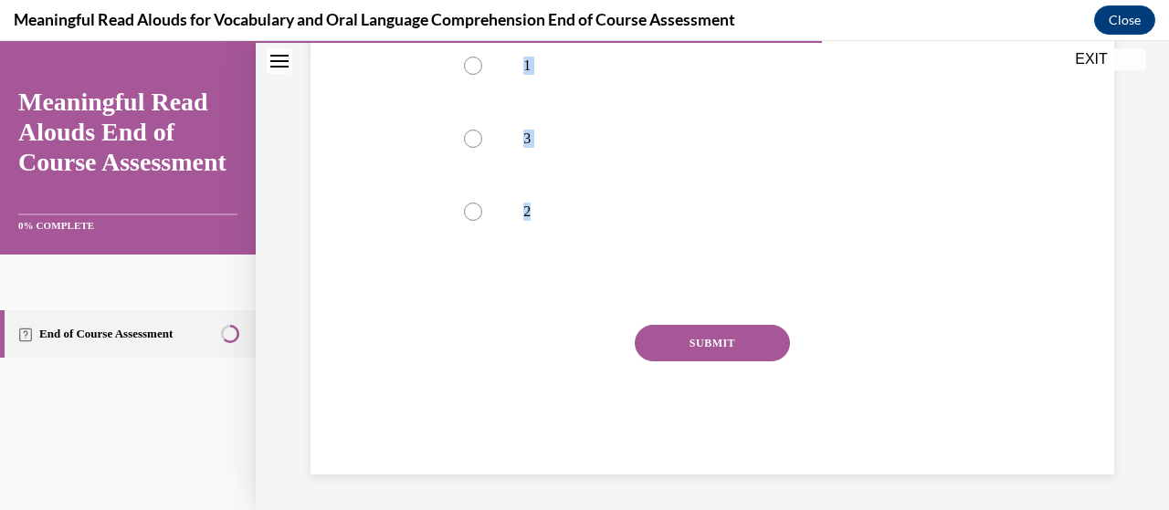
drag, startPoint x: 441, startPoint y: 187, endPoint x: 604, endPoint y: 298, distance: 197.3
click at [604, 298] on div "Question 09/13 How many reads are there in a K-3 START Read? 5 1 3 2 Incorrect …" at bounding box center [711, 122] width 541 height 705
copy div "How many reads are there in a K-3 START Read? 5 1 3 2 Incorrect That is incorre…"
click at [478, 147] on label "3" at bounding box center [712, 138] width 532 height 73
click at [478, 147] on input "3" at bounding box center [473, 139] width 18 height 18
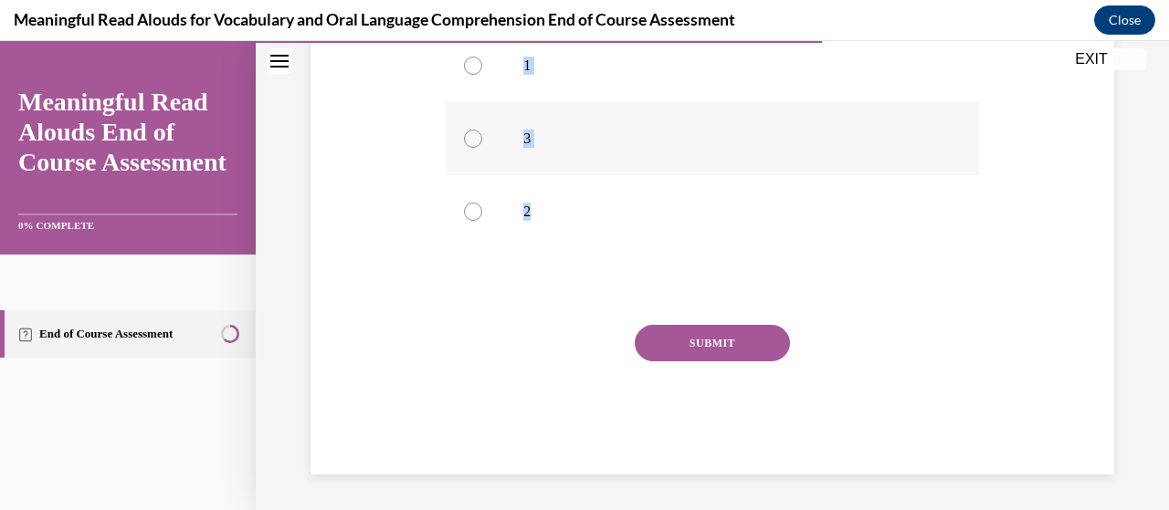
radio input "true"
drag, startPoint x: 631, startPoint y: 351, endPoint x: 559, endPoint y: 338, distance: 73.2
click at [559, 338] on div "SUBMIT" at bounding box center [712, 370] width 532 height 91
click at [708, 341] on button "SUBMIT" at bounding box center [712, 343] width 155 height 37
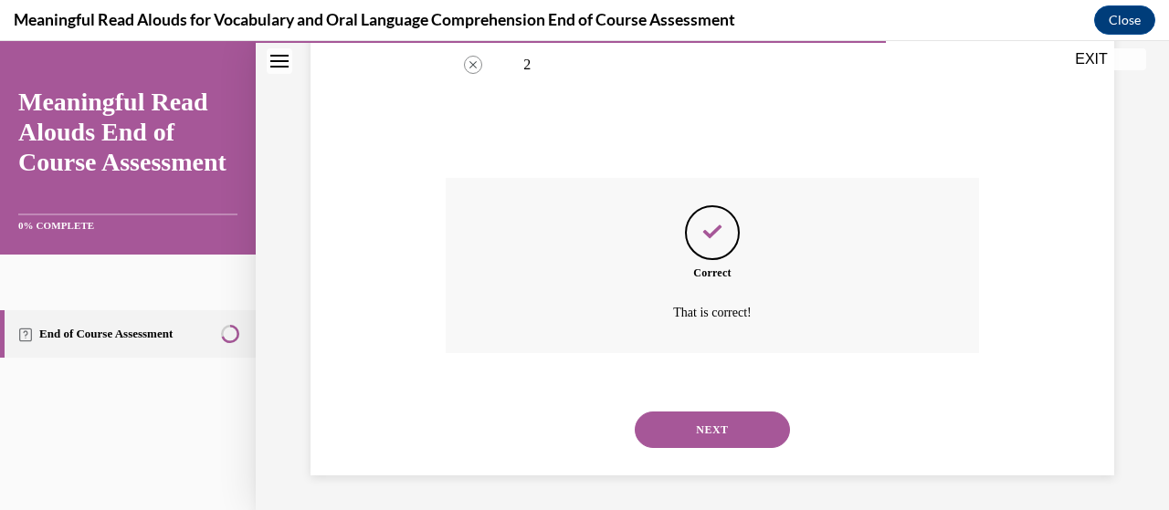
scroll to position [604, 0]
click at [670, 428] on button "NEXT" at bounding box center [712, 429] width 155 height 37
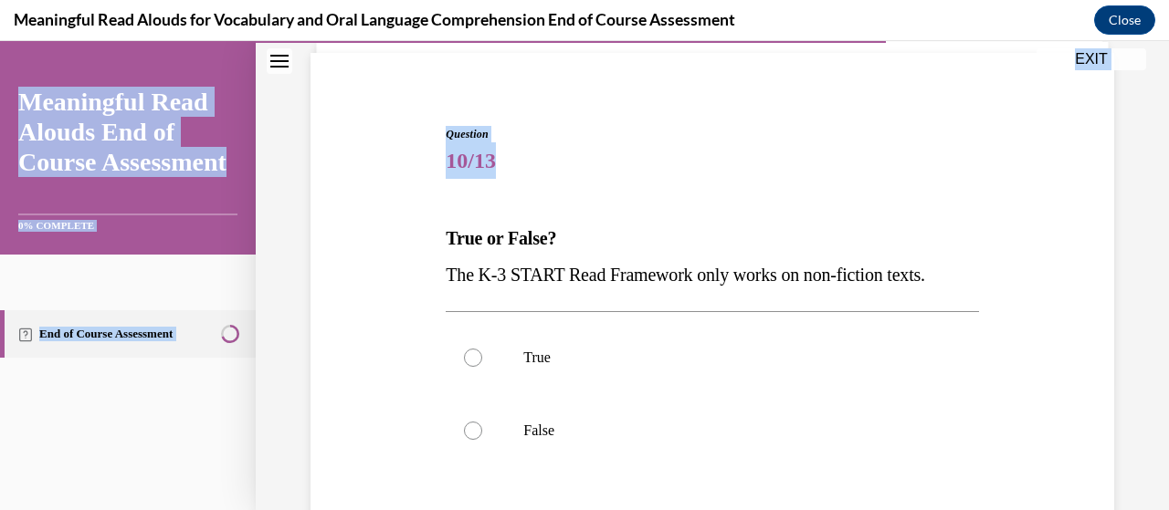
scroll to position [347, 0]
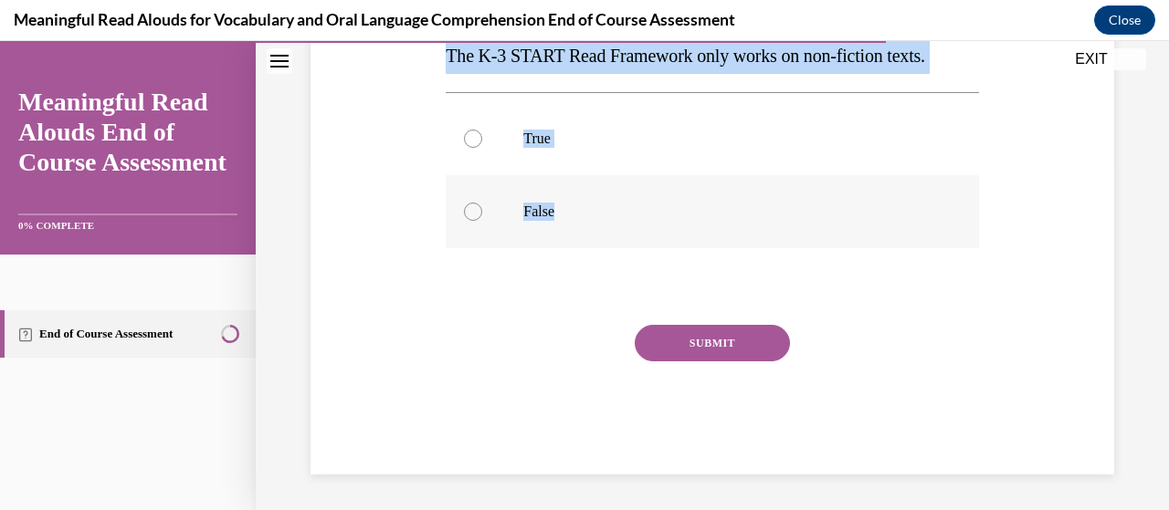
drag, startPoint x: 442, startPoint y: 355, endPoint x: 726, endPoint y: 236, distance: 308.1
click at [726, 236] on div "Question 10/13 True or False? The K-3 START Read Framework only works on non-fi…" at bounding box center [711, 176] width 541 height 595
copy div "True or False? The K-3 START Read Framework only works on non-fiction texts. Tr…"
click at [476, 213] on div at bounding box center [473, 212] width 18 height 18
click at [476, 213] on input "False" at bounding box center [473, 212] width 18 height 18
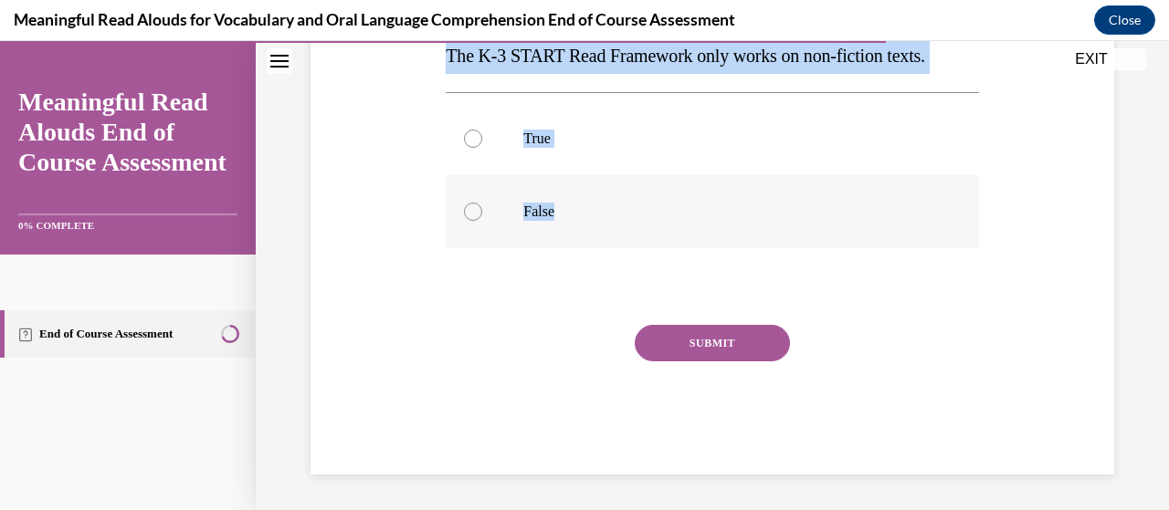
radio input "true"
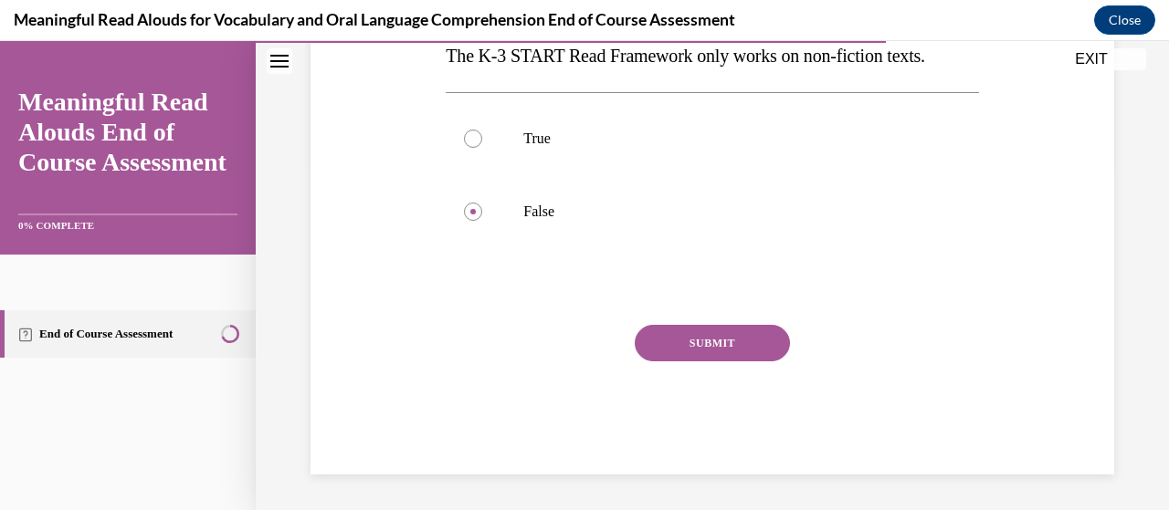
click at [689, 351] on button "SUBMIT" at bounding box center [712, 343] width 155 height 37
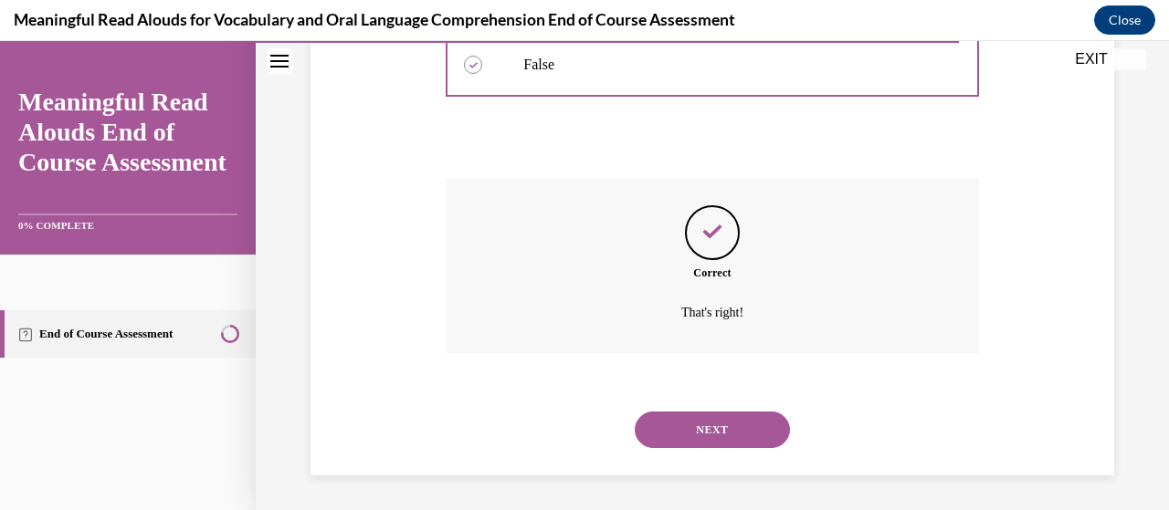
scroll to position [495, 0]
click at [701, 425] on button "NEXT" at bounding box center [712, 429] width 155 height 37
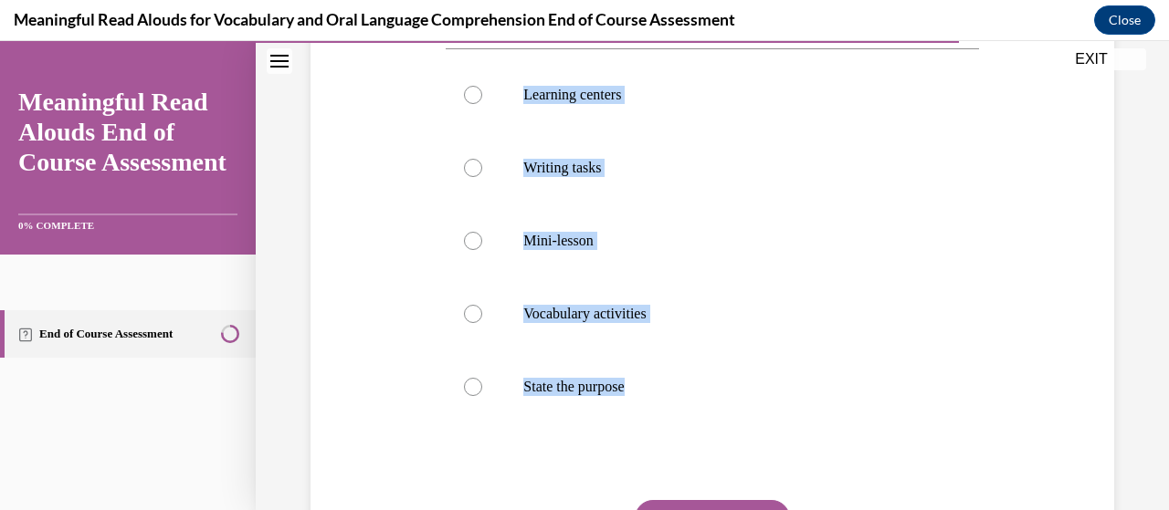
scroll to position [376, 0]
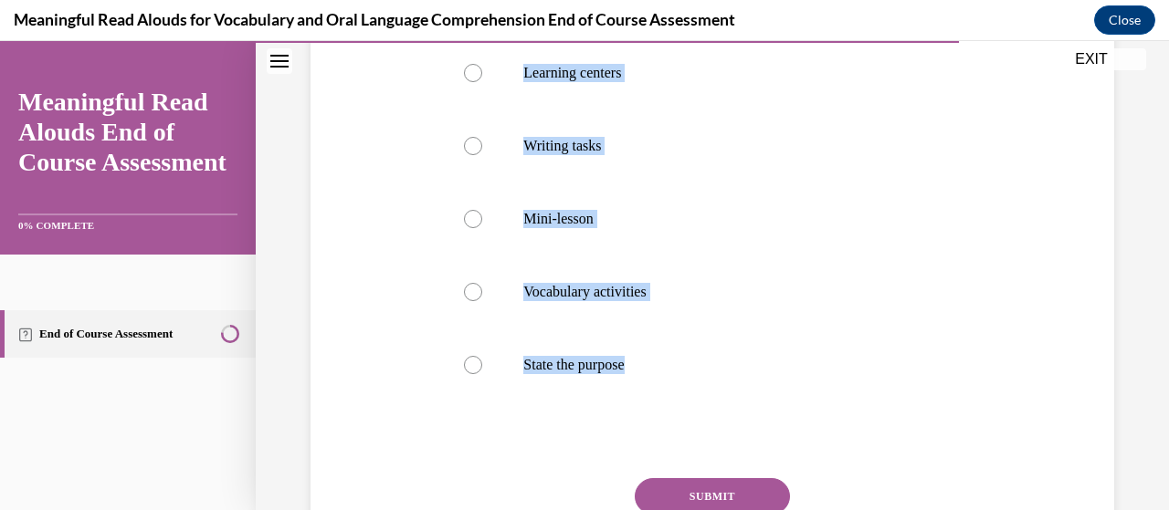
drag, startPoint x: 447, startPoint y: 127, endPoint x: 652, endPoint y: 448, distance: 380.9
click at [652, 448] on div "Question 11/13 Which activity is NOT a Tie activity? Learning centers Writing t…" at bounding box center [712, 253] width 532 height 750
copy div "Which activity is NOT a Tie activity? Learning centers Writing tasks Mini-lesso…"
click at [467, 367] on div at bounding box center [473, 365] width 18 height 18
click at [467, 367] on input "State the purpose" at bounding box center [473, 365] width 18 height 18
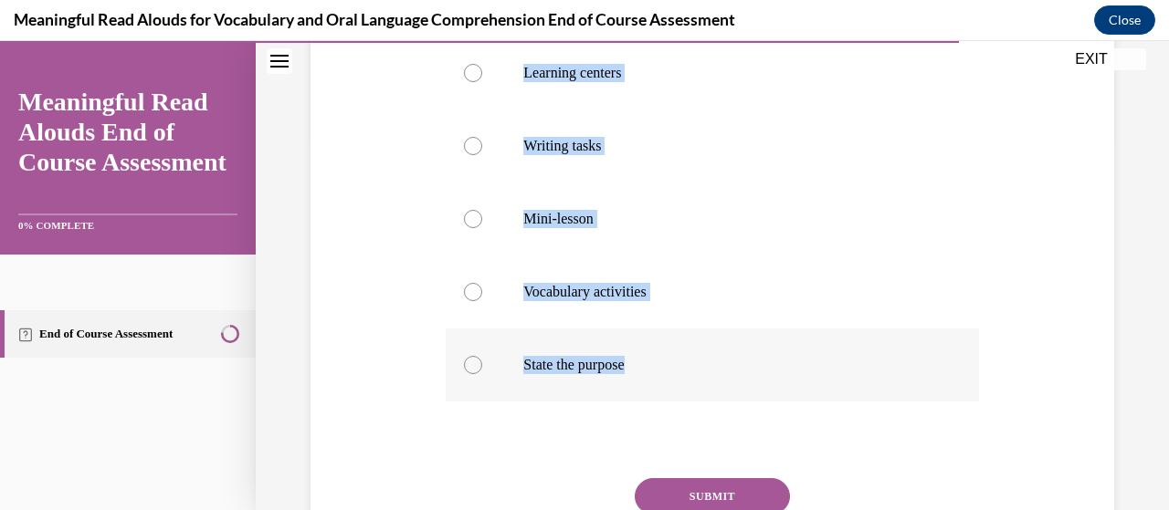
radio input "true"
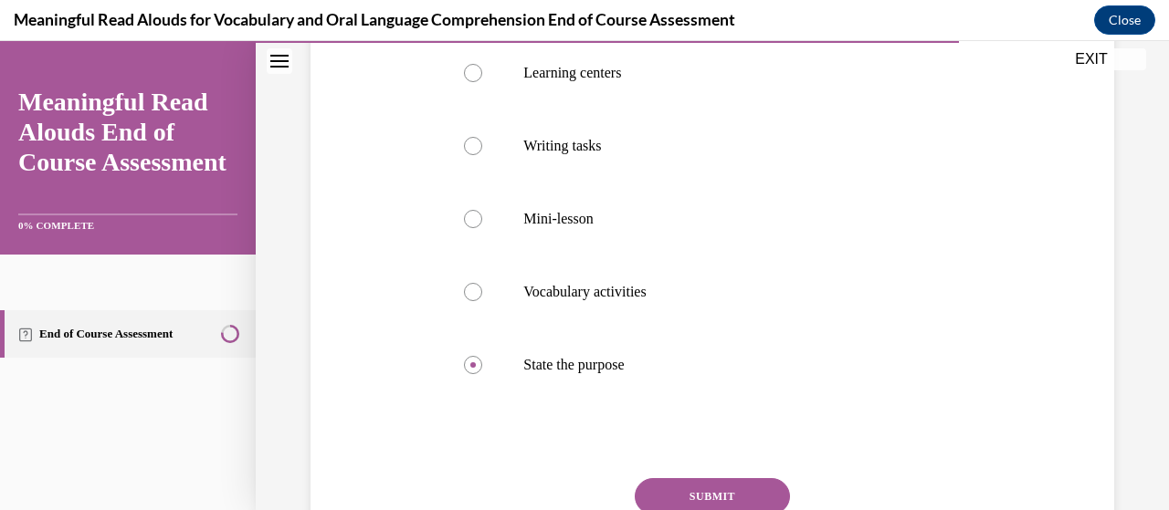
click at [663, 492] on button "SUBMIT" at bounding box center [712, 496] width 155 height 37
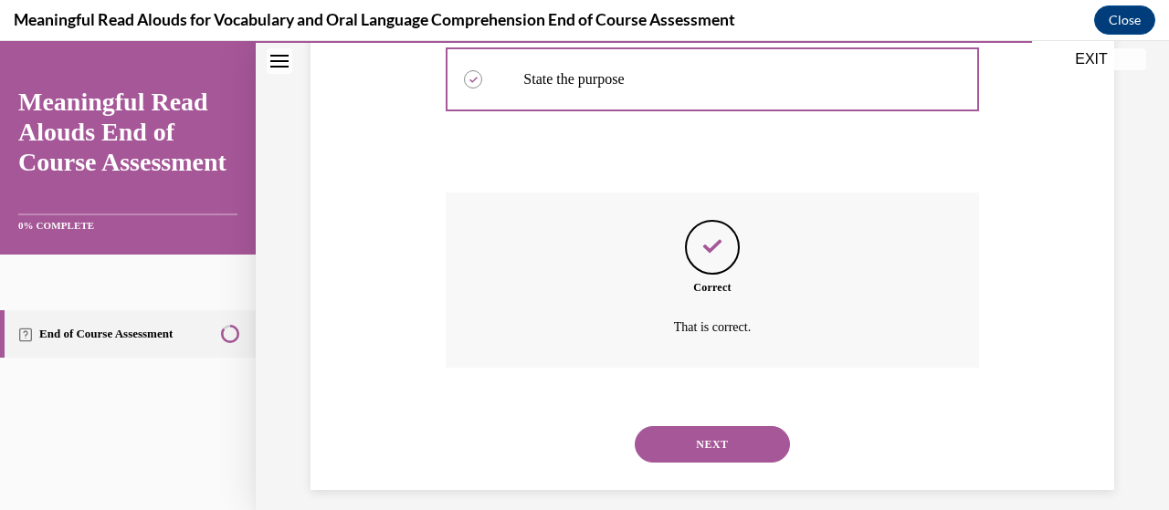
scroll to position [677, 0]
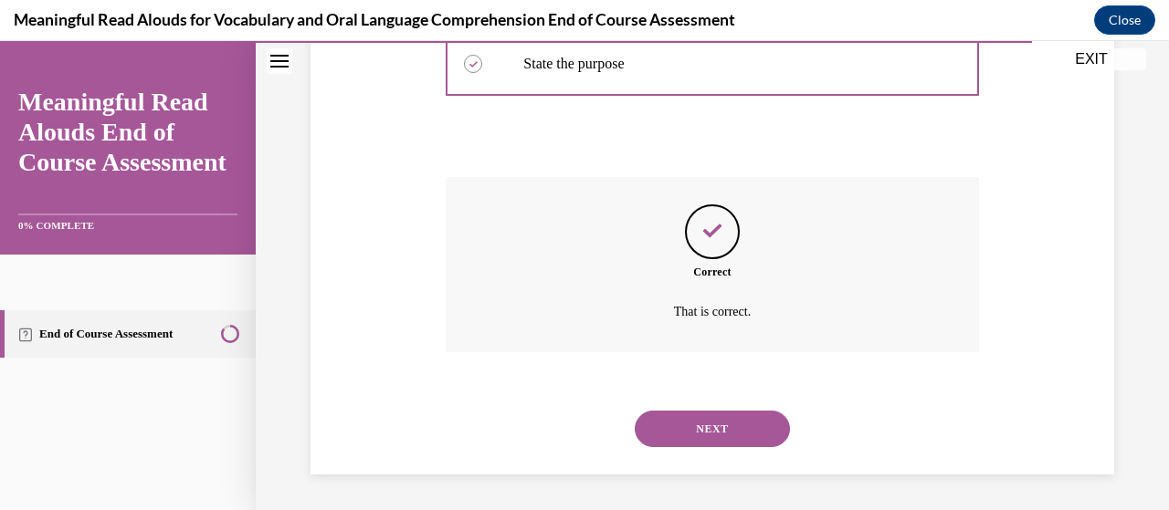
click at [739, 423] on button "NEXT" at bounding box center [712, 429] width 155 height 37
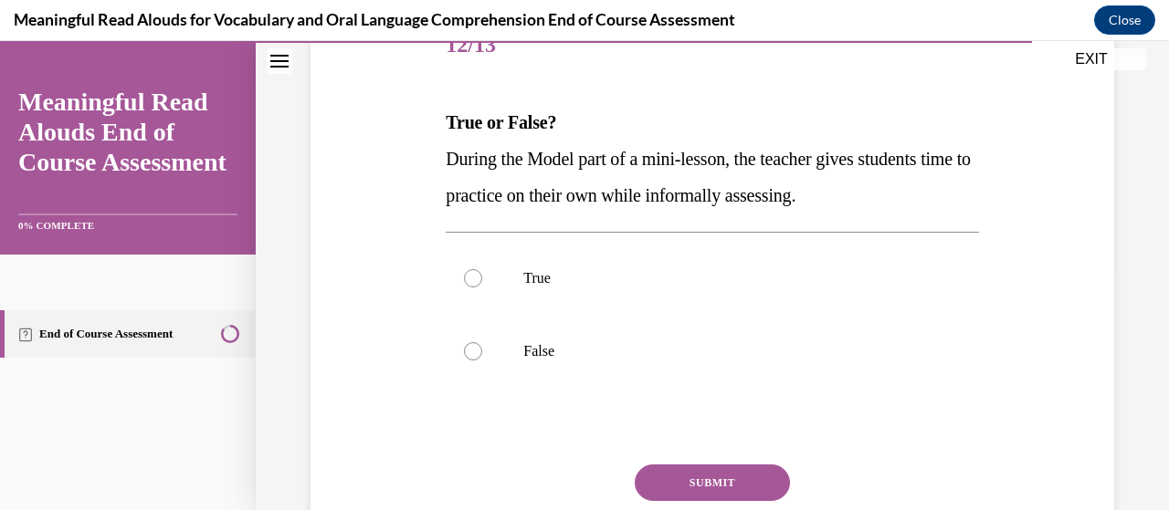
scroll to position [245, 0]
click at [550, 288] on label "True" at bounding box center [712, 277] width 532 height 73
click at [482, 287] on input "True" at bounding box center [473, 277] width 18 height 18
radio input "true"
click at [676, 494] on button "SUBMIT" at bounding box center [712, 482] width 155 height 37
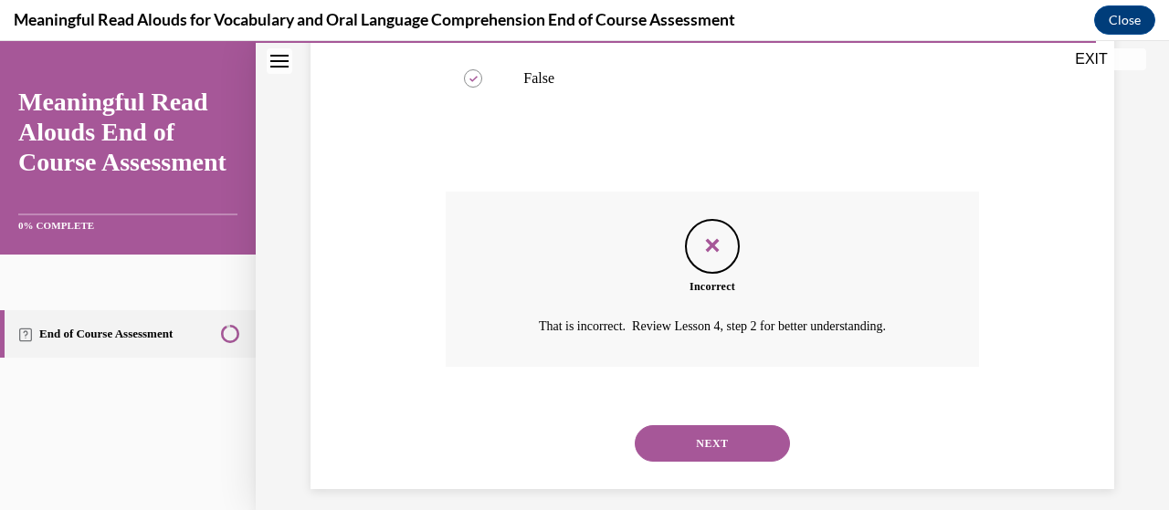
scroll to position [531, 0]
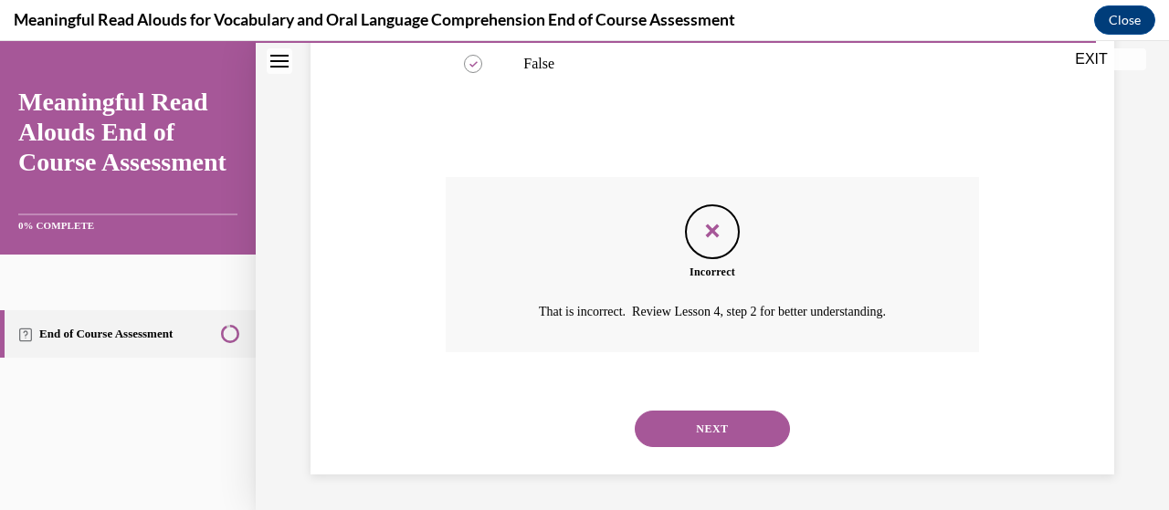
click at [708, 422] on button "NEXT" at bounding box center [712, 429] width 155 height 37
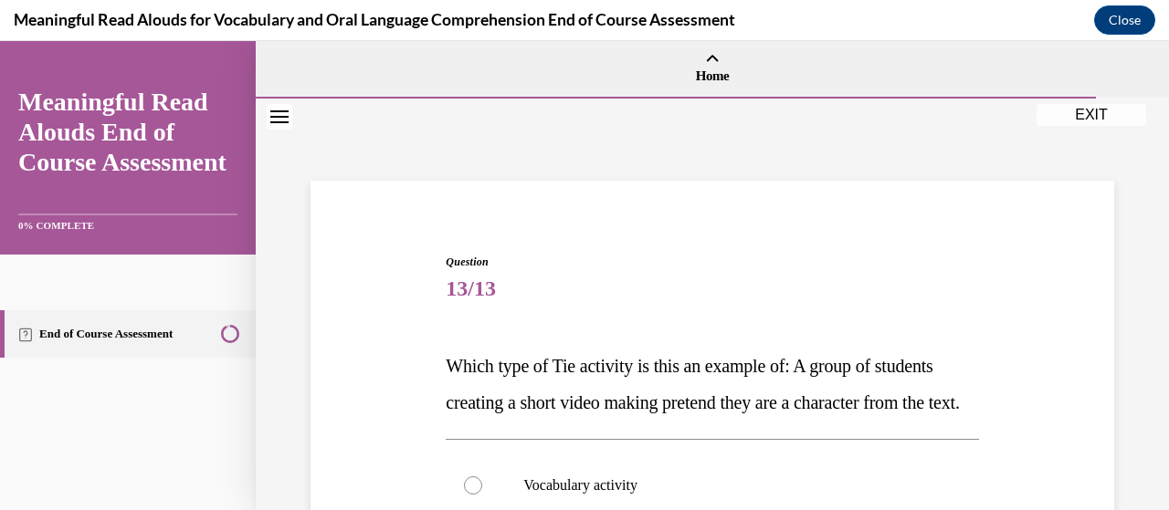
drag, startPoint x: 1168, startPoint y: 227, endPoint x: 690, endPoint y: 231, distance: 477.5
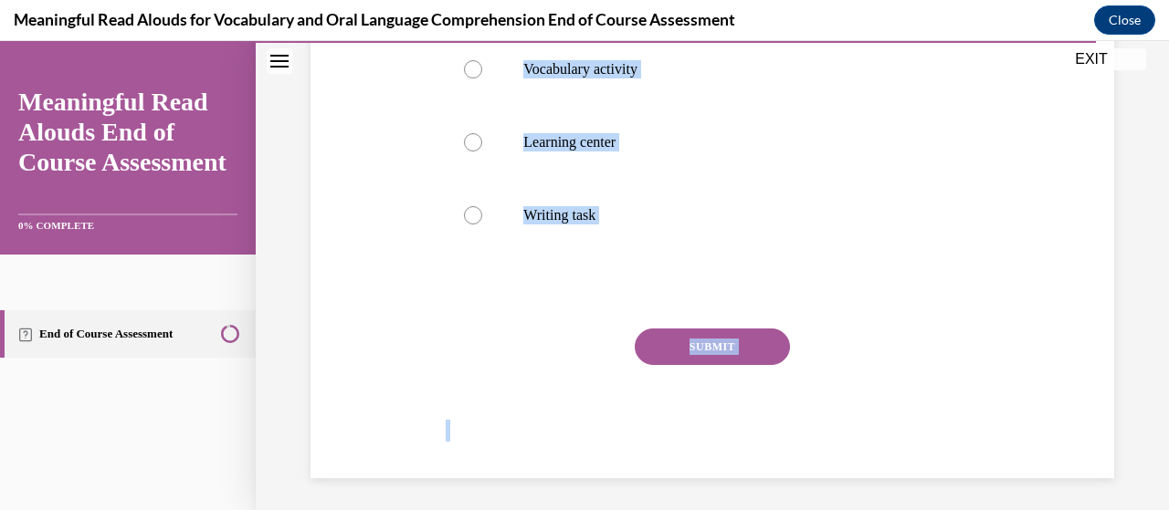
scroll to position [456, 0]
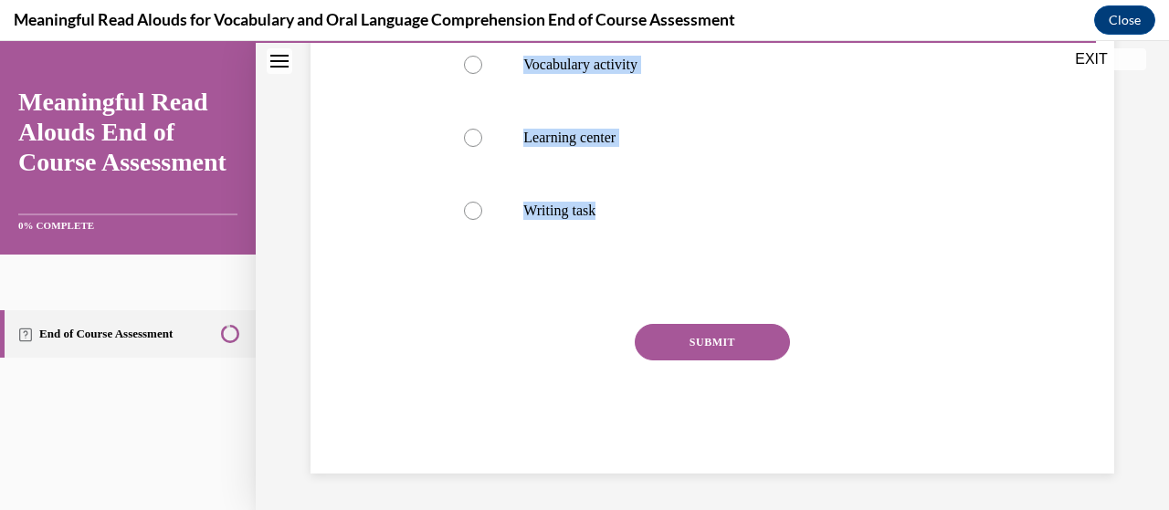
drag, startPoint x: 442, startPoint y: 148, endPoint x: 610, endPoint y: 267, distance: 205.7
click at [610, 267] on div "Question 13/13 Which type of Tie activity is this an example of: A group of stu…" at bounding box center [711, 140] width 541 height 668
click at [477, 133] on div at bounding box center [473, 138] width 18 height 18
click at [477, 133] on input "Learning center" at bounding box center [473, 138] width 18 height 18
radio input "true"
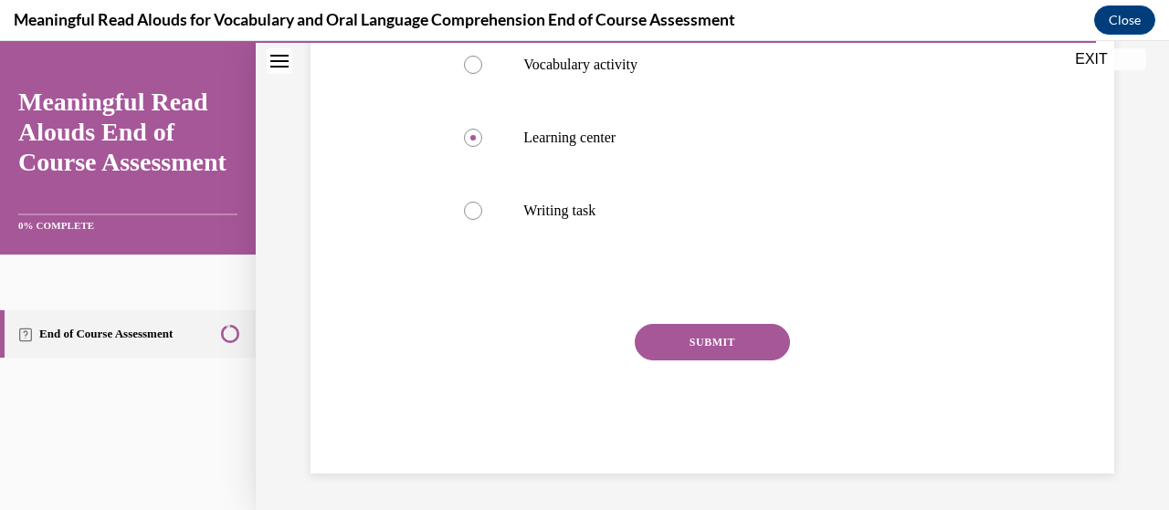
click at [687, 352] on button "SUBMIT" at bounding box center [712, 342] width 155 height 37
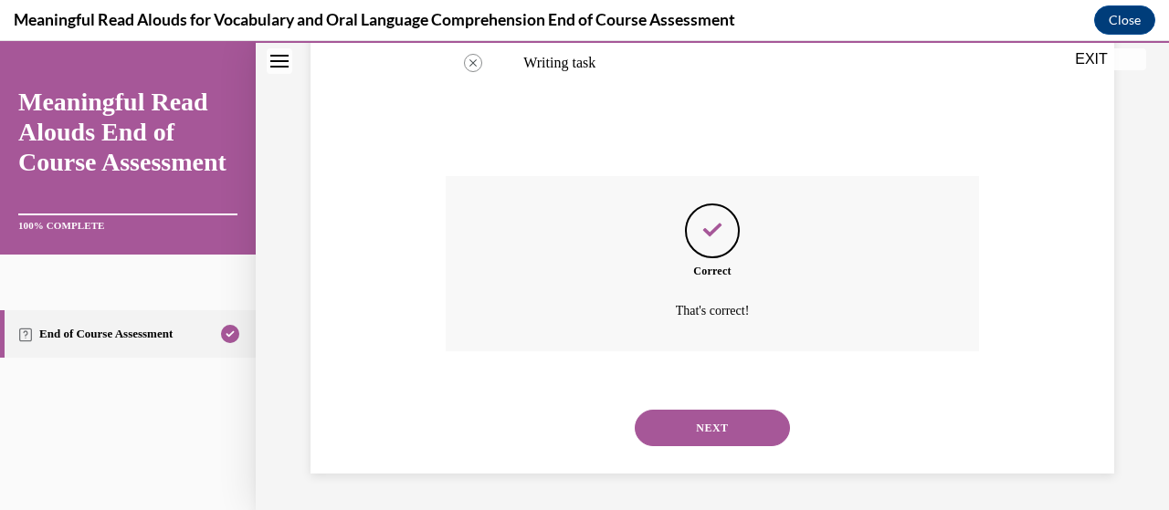
scroll to position [604, 0]
click at [693, 426] on button "NEXT" at bounding box center [712, 428] width 155 height 37
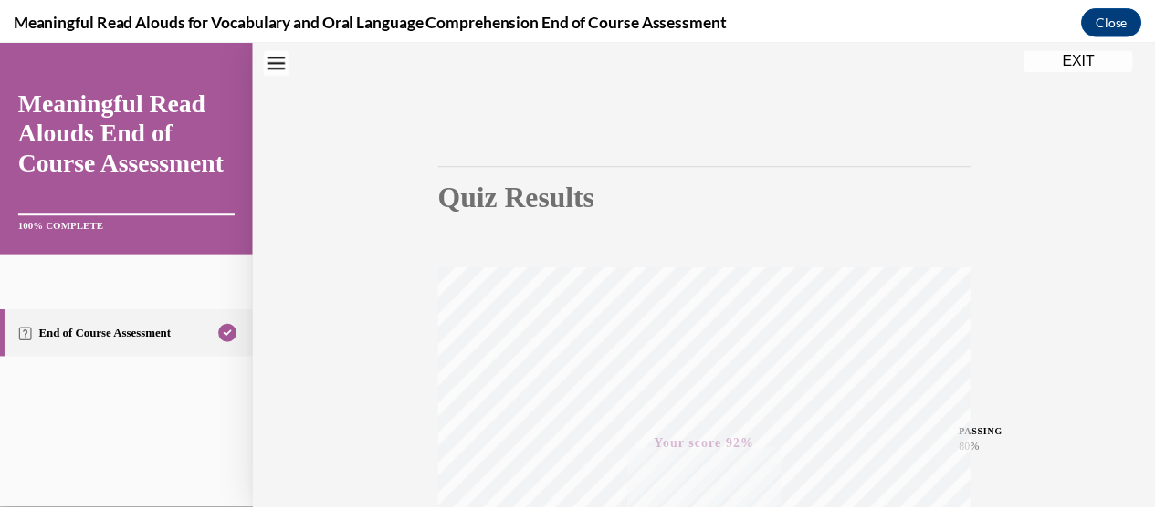
scroll to position [0, 0]
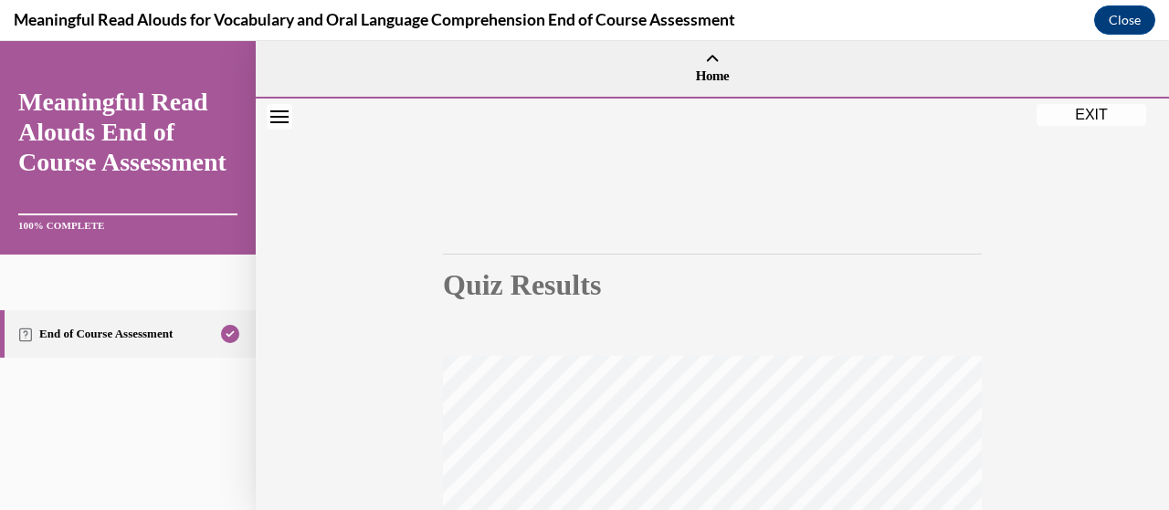
click at [1091, 108] on button "EXIT" at bounding box center [1091, 115] width 110 height 22
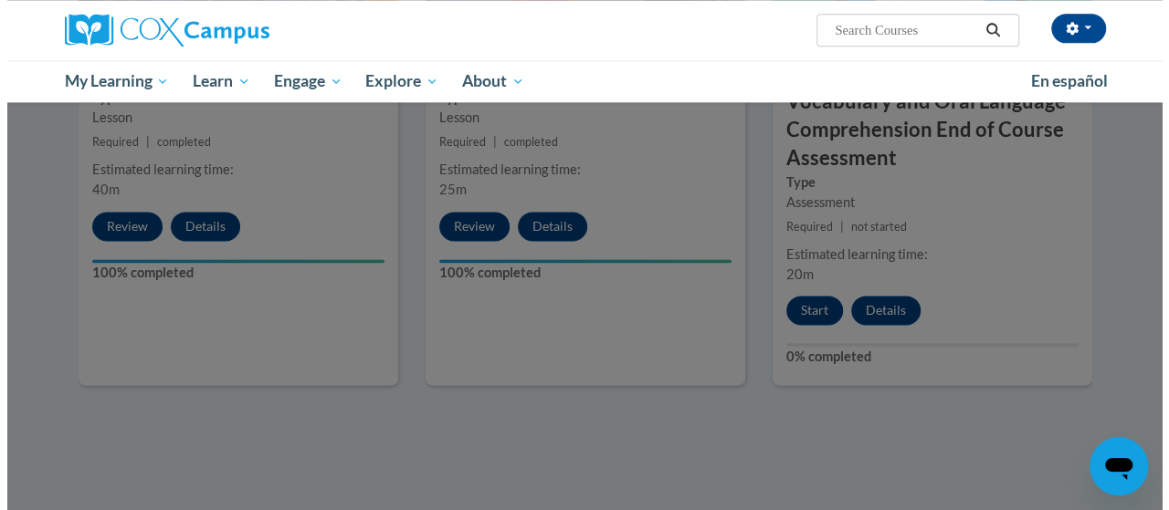
scroll to position [1155, 0]
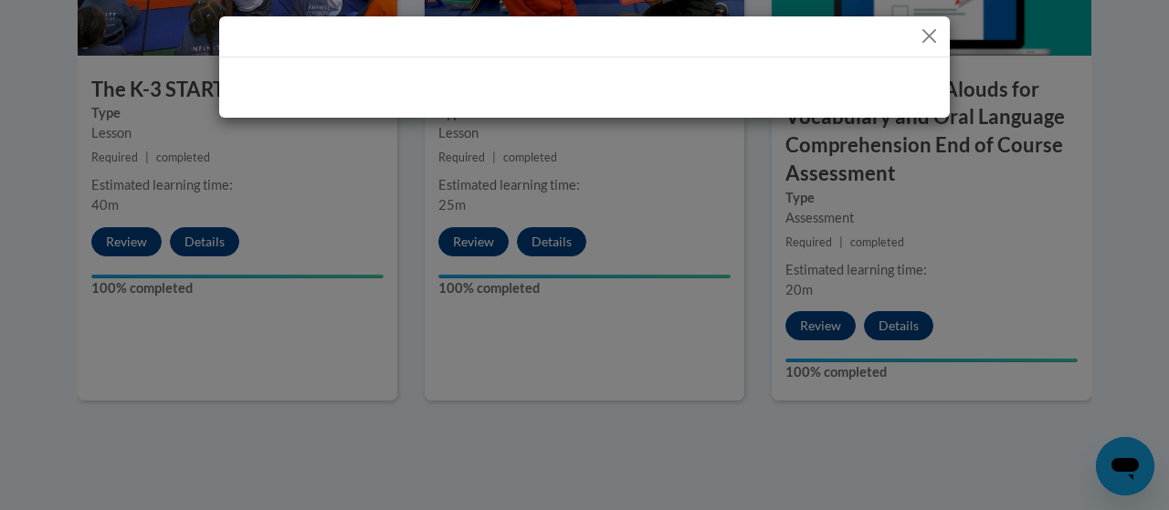
drag, startPoint x: 1165, startPoint y: 308, endPoint x: 1168, endPoint y: 328, distance: 20.3
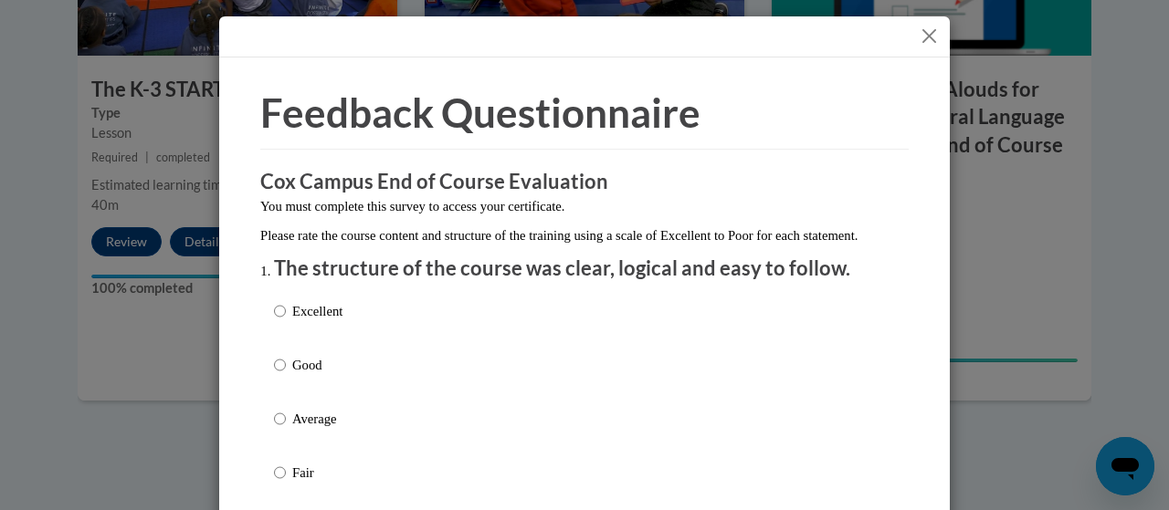
drag, startPoint x: 290, startPoint y: 339, endPoint x: 280, endPoint y: 330, distance: 13.6
click at [280, 330] on label "Excellent" at bounding box center [308, 325] width 68 height 49
click at [280, 321] on input "Excellent" at bounding box center [280, 311] width 12 height 20
radio input "true"
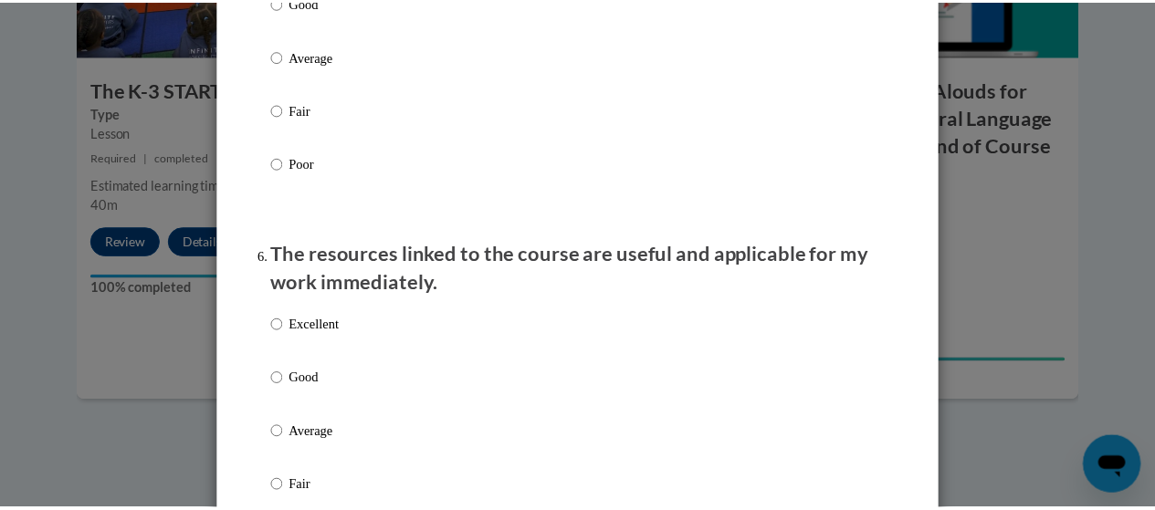
scroll to position [0, 0]
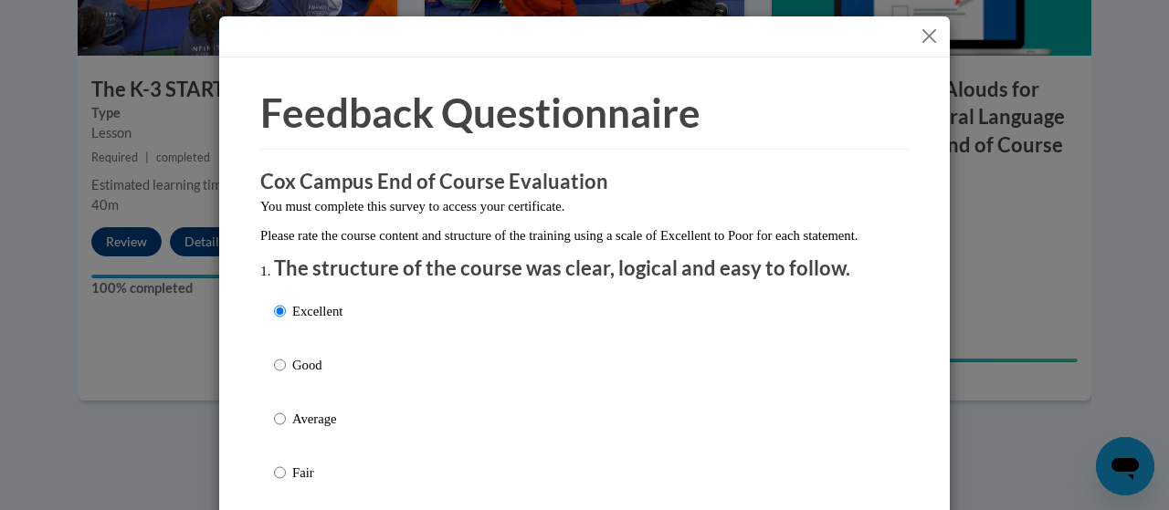
click at [918, 37] on button "Close" at bounding box center [929, 36] width 23 height 23
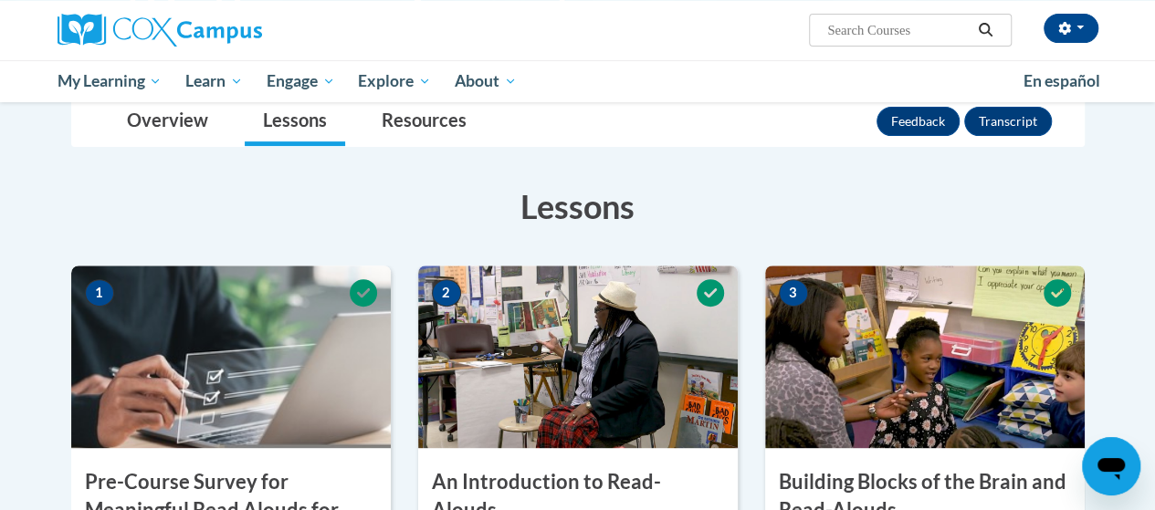
scroll to position [177, 0]
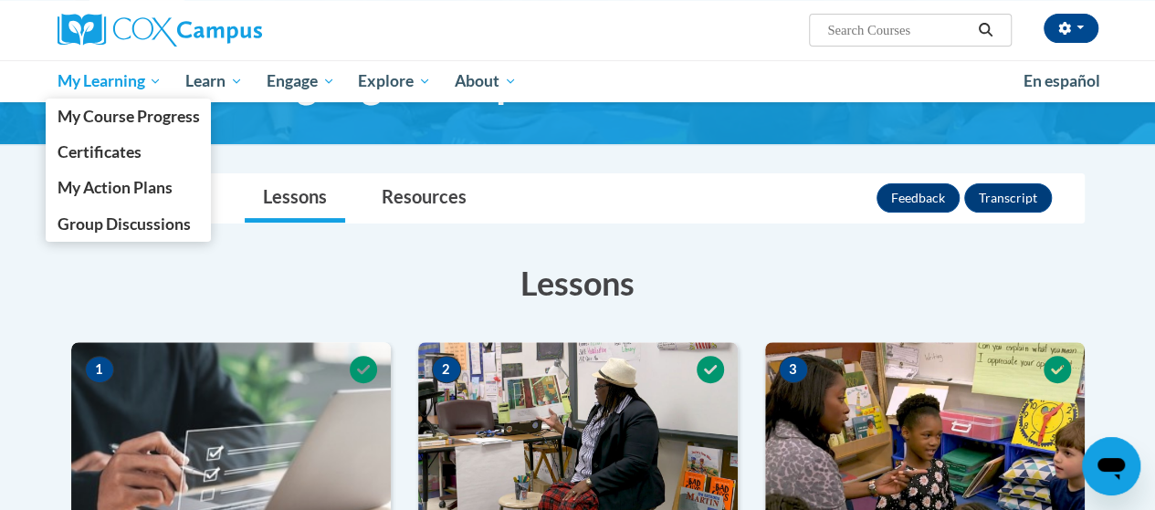
click at [112, 89] on span "My Learning" at bounding box center [109, 81] width 105 height 22
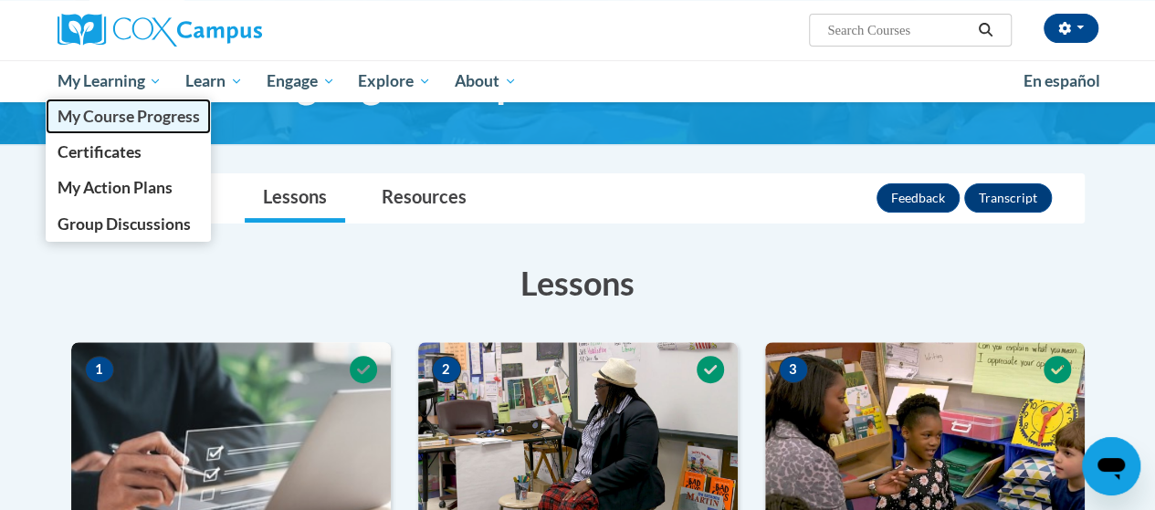
click at [119, 118] on span "My Course Progress" at bounding box center [128, 116] width 142 height 19
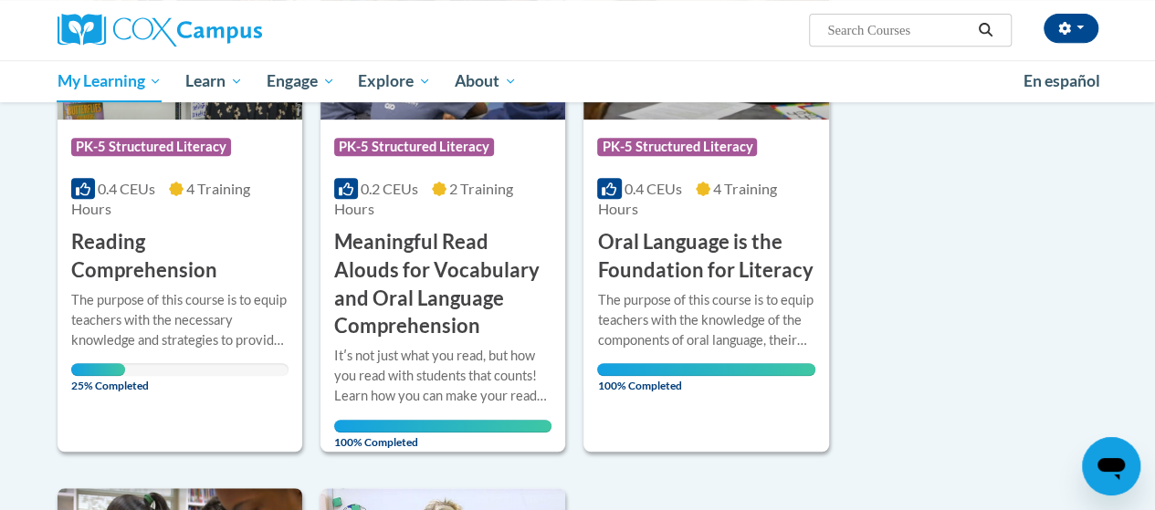
scroll to position [396, 0]
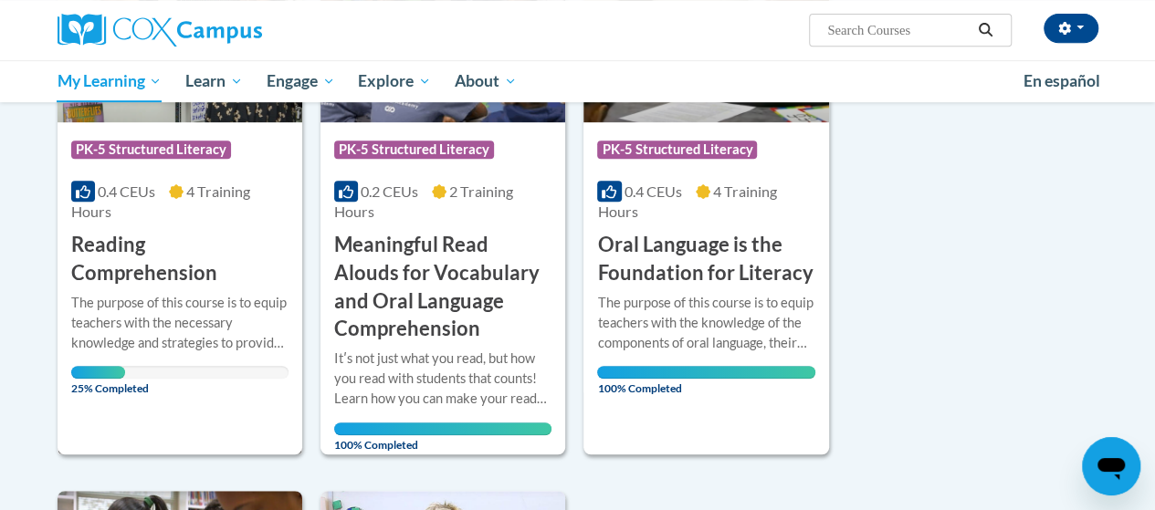
click at [194, 327] on div "The purpose of this course is to equip teachers with the necessary knowledge an…" at bounding box center [179, 323] width 217 height 60
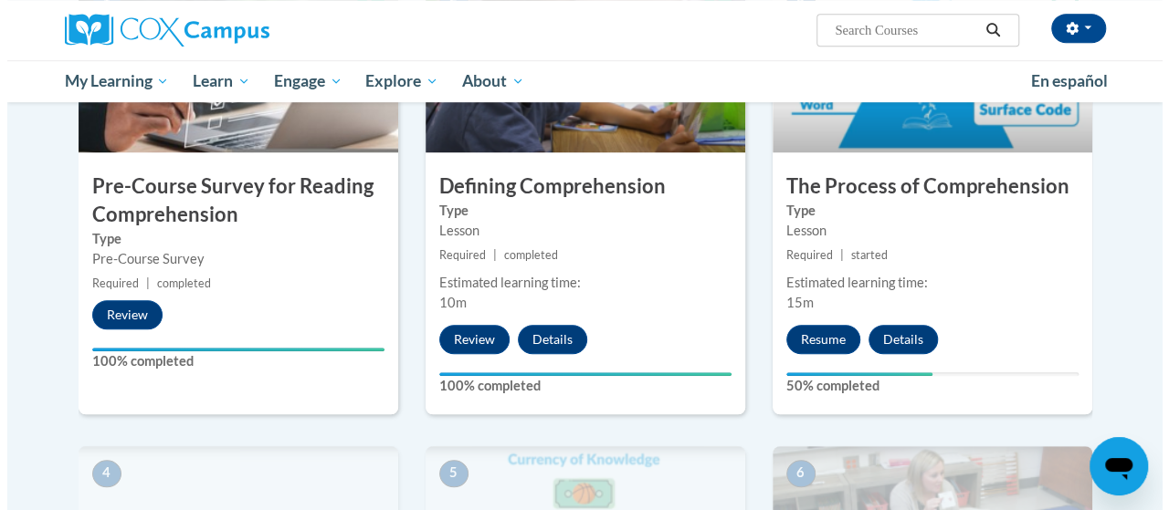
scroll to position [524, 0]
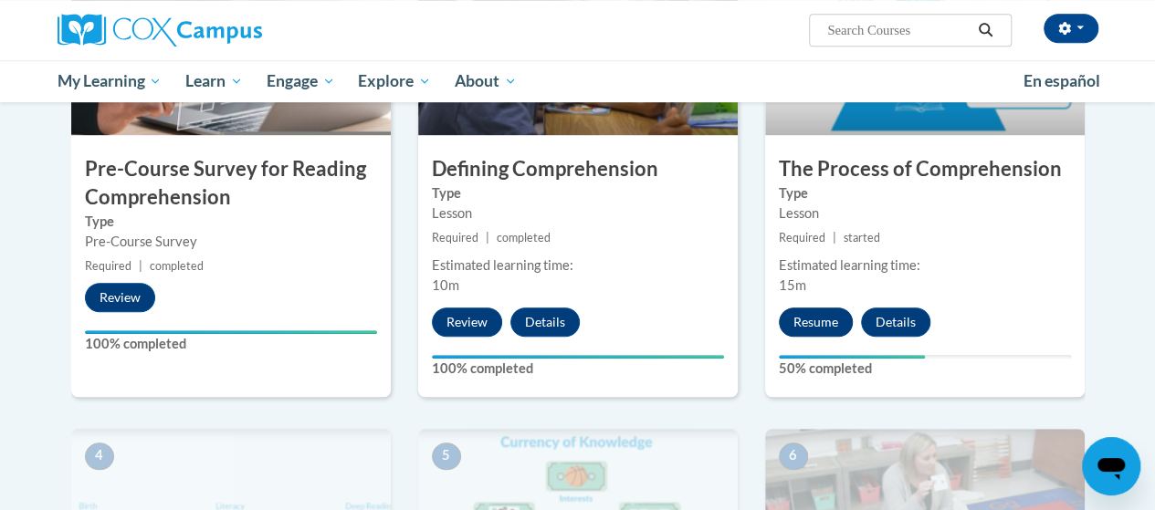
click at [822, 319] on button "Resume" at bounding box center [816, 322] width 74 height 29
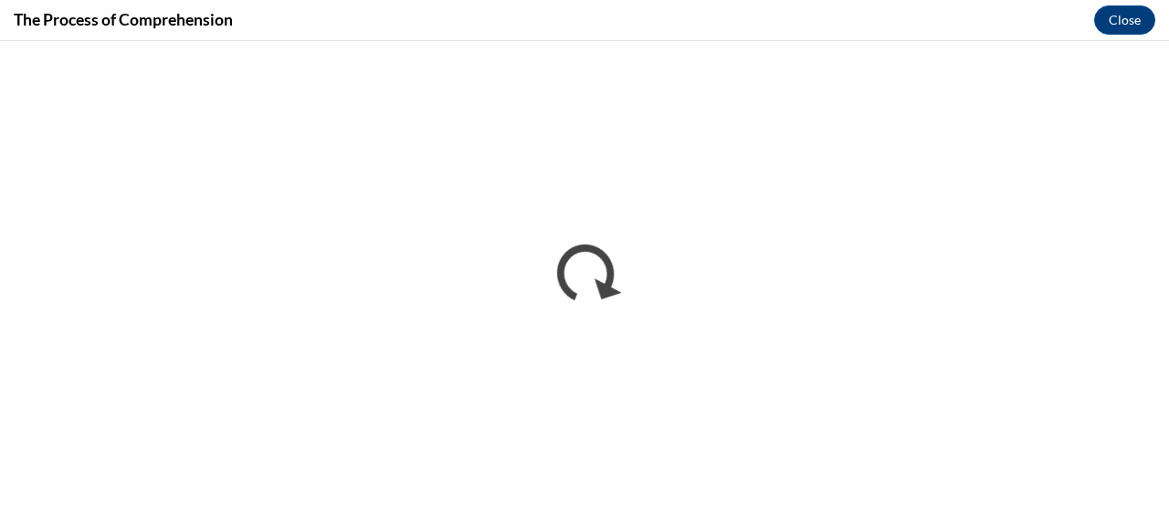
scroll to position [0, 0]
